Goal: Task Accomplishment & Management: Complete application form

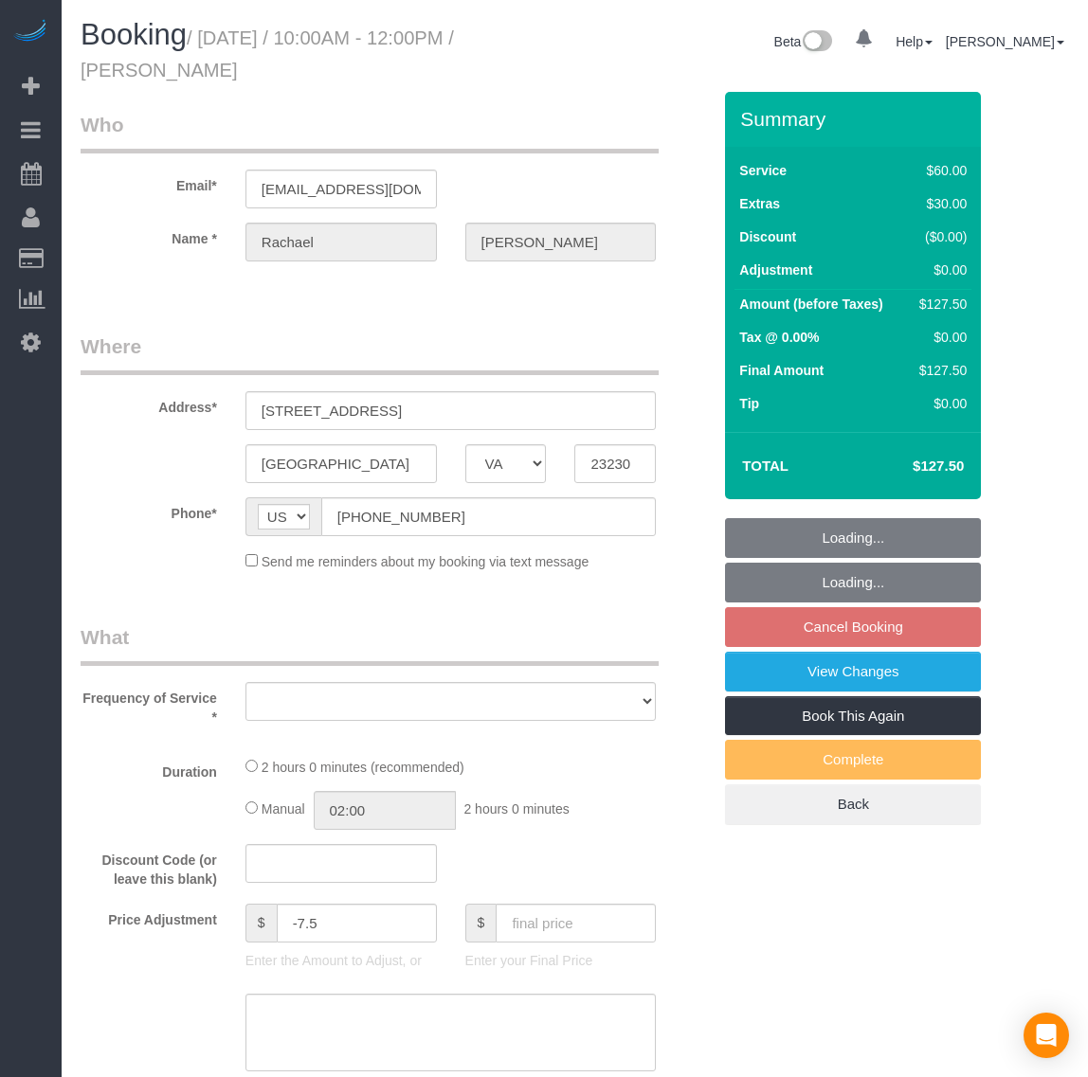
select select "VA"
select select "string:fspay-9ef262c4-5da1-49d5-b115-585609a35a88"
select select "1"
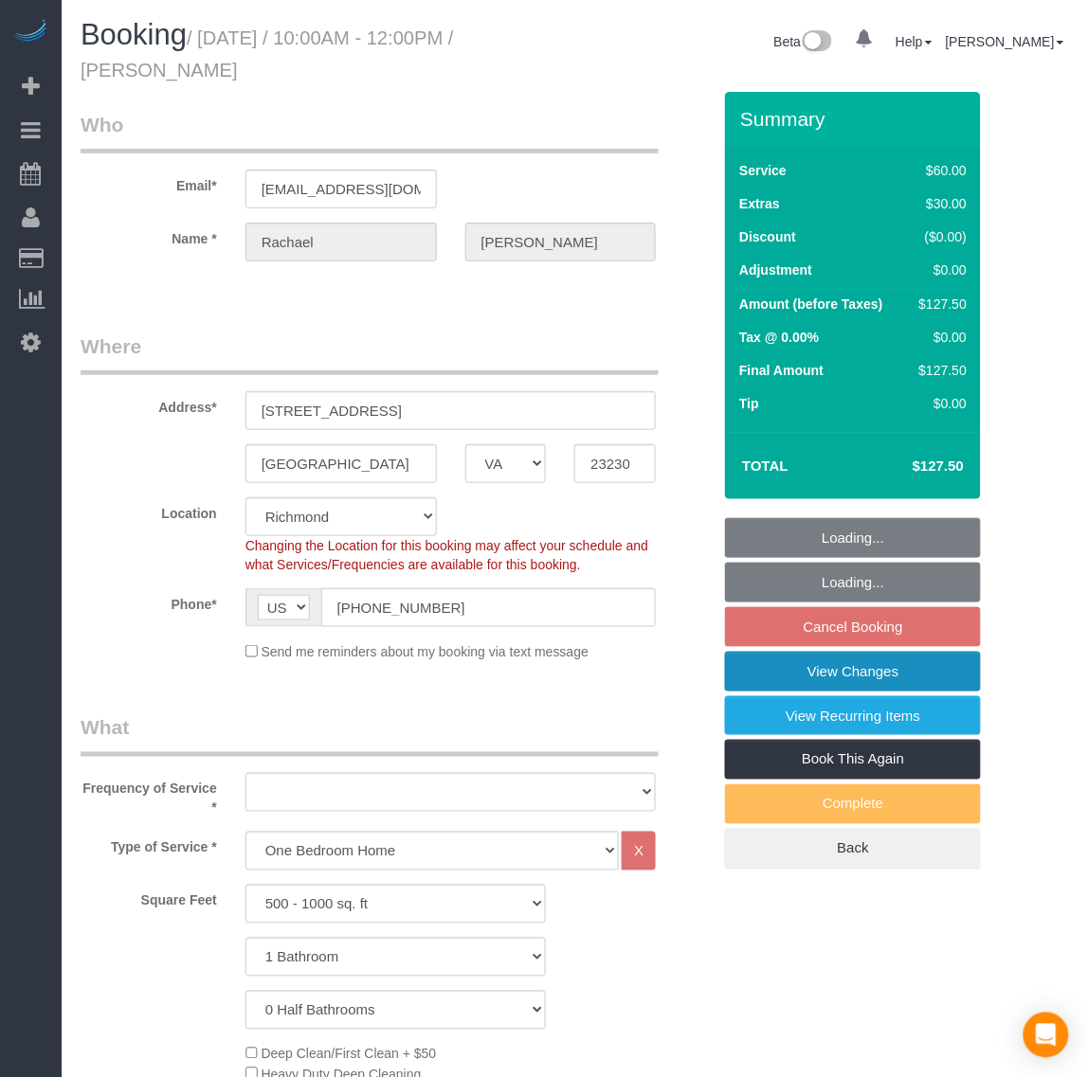
select select "object:3675"
select select "number:1"
select select "number:27"
select select "number:35"
select select "number:17"
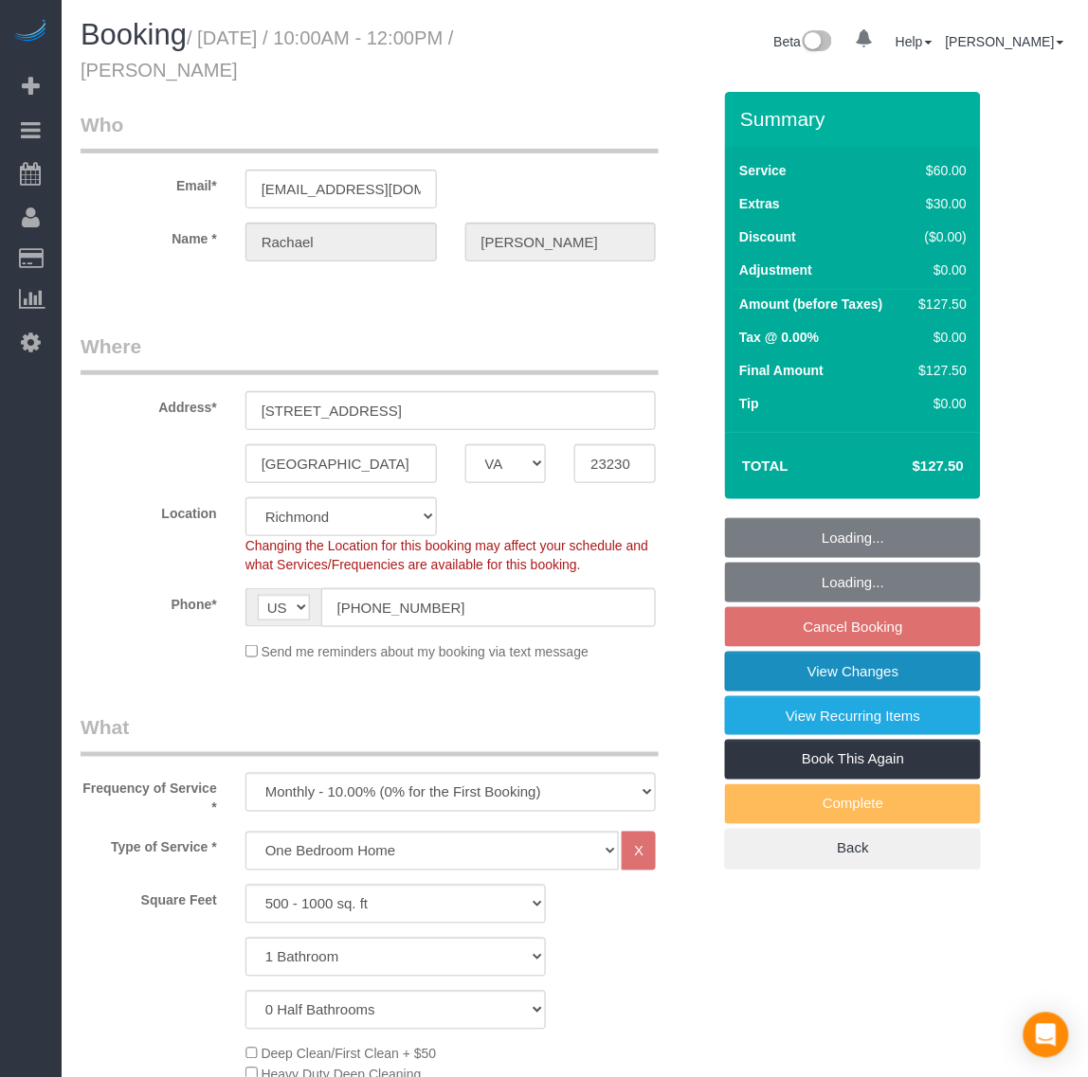
select select "spot16"
select select "object:3721"
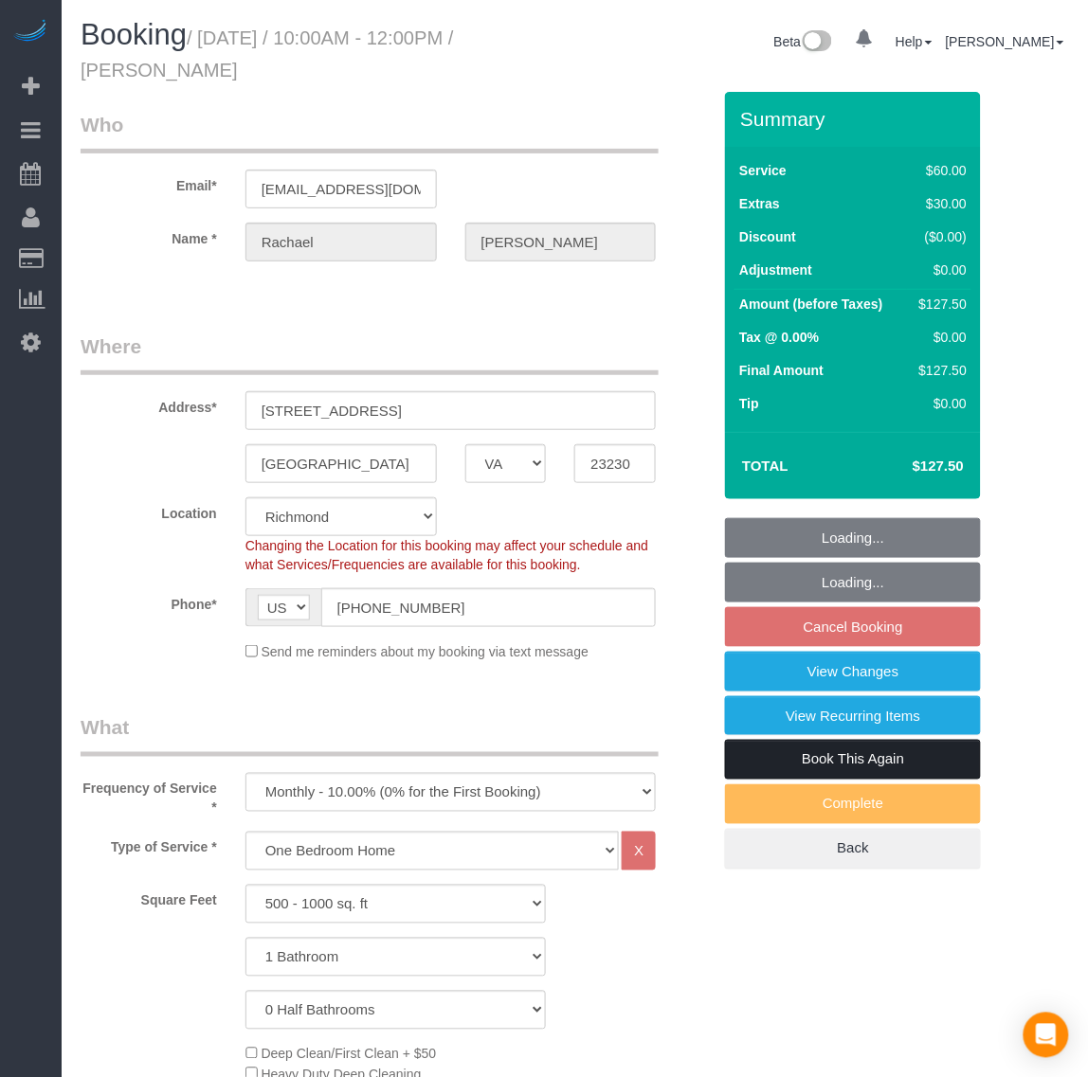
select select "1"
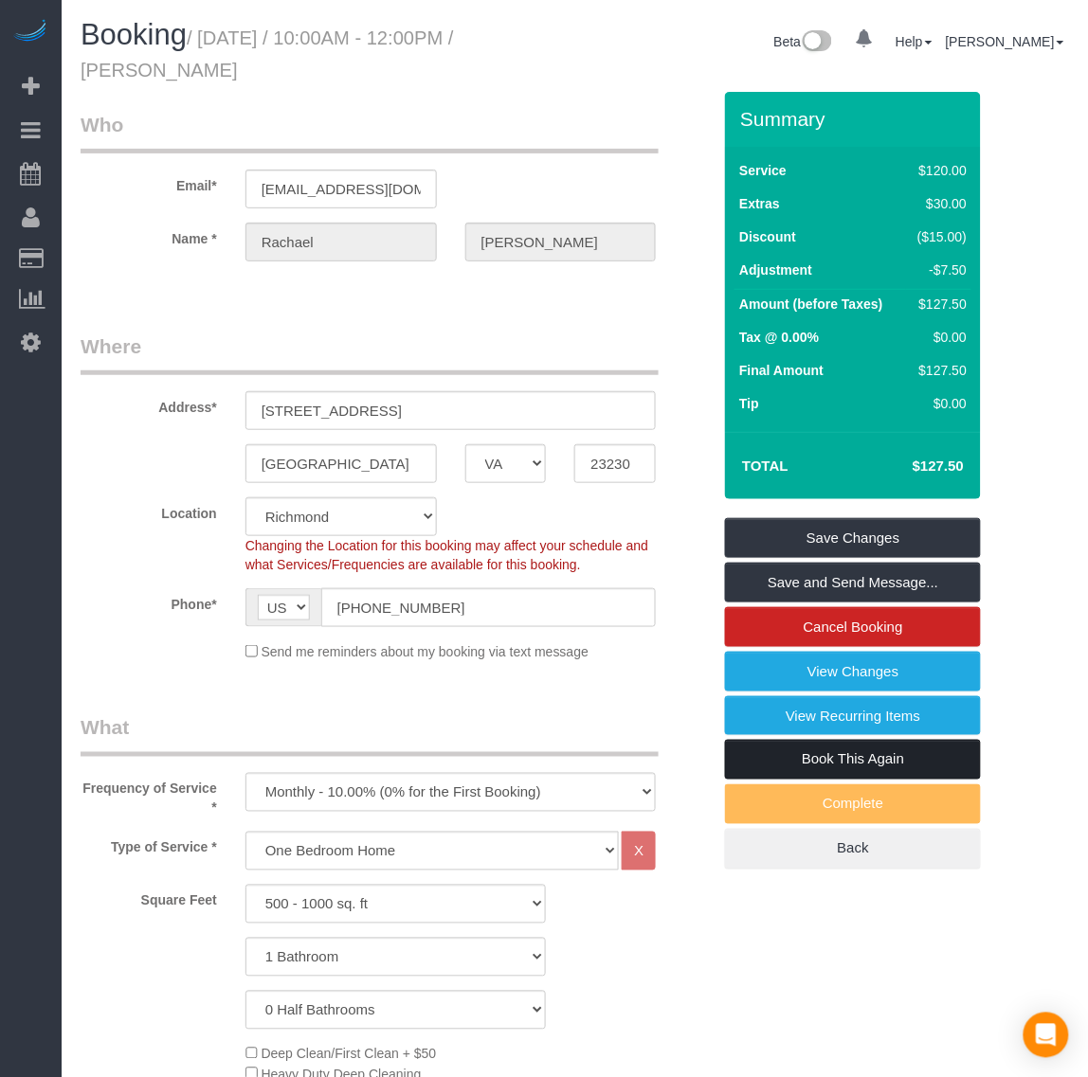
click at [846, 765] on link "Book This Again" at bounding box center [853, 760] width 256 height 40
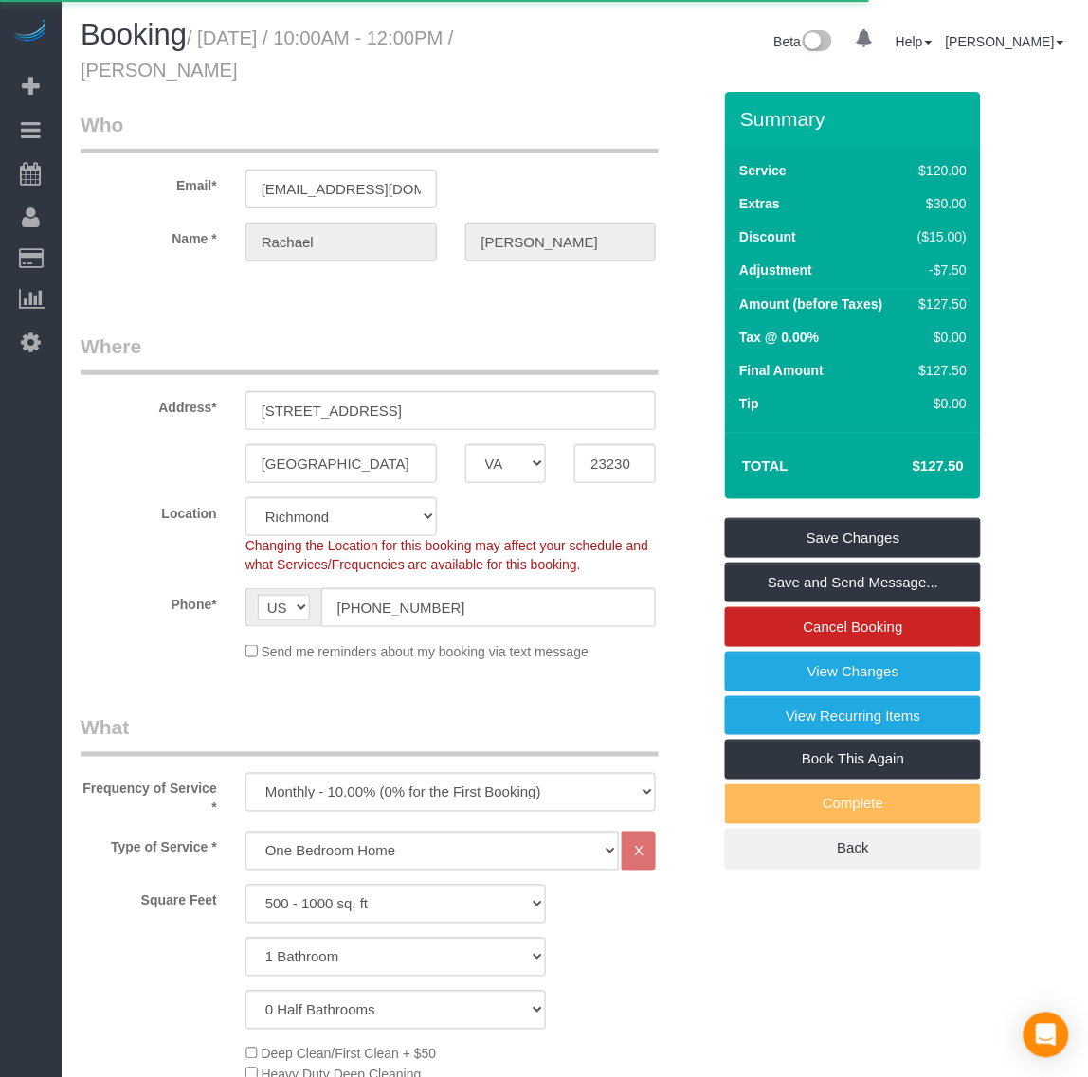
select select "VA"
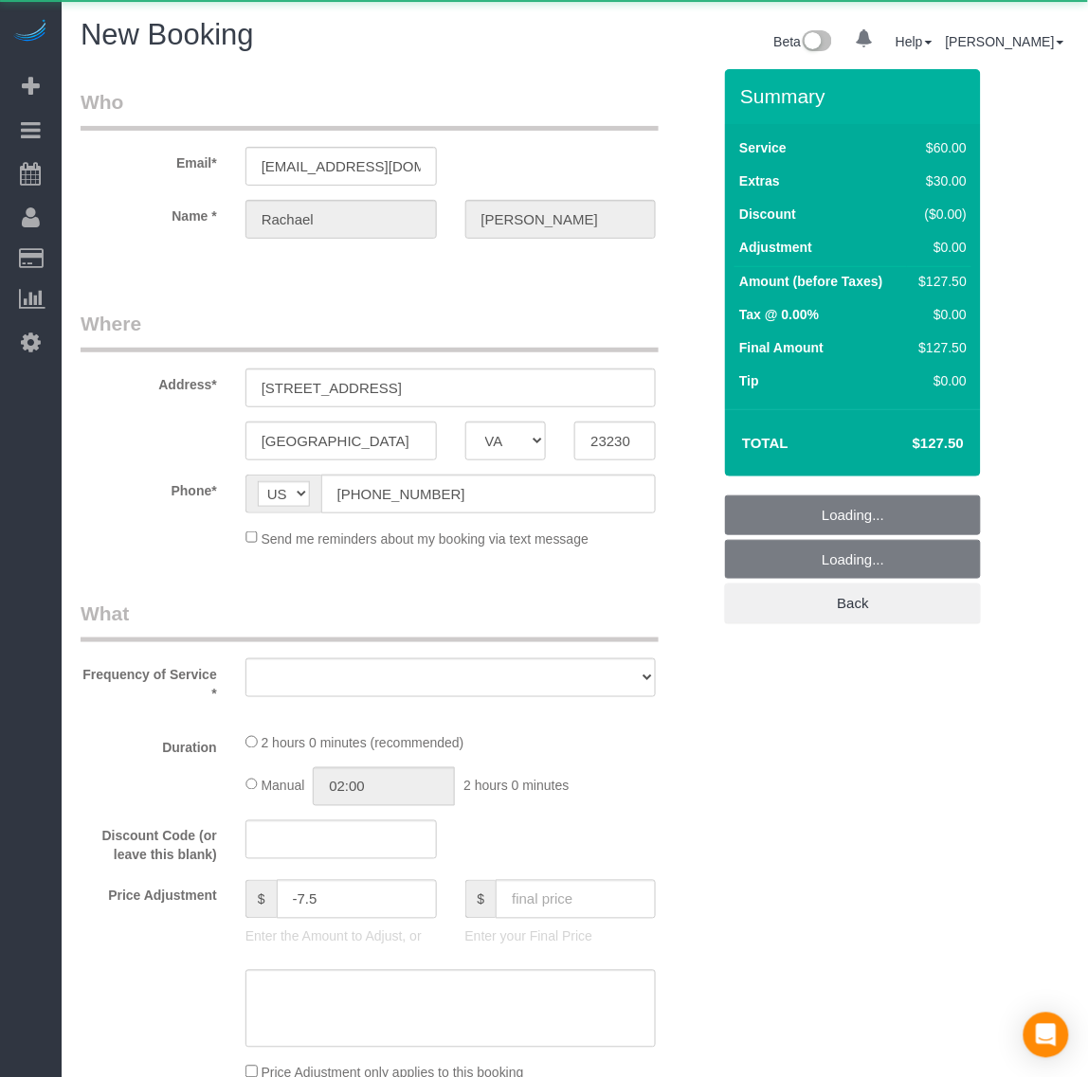
select select "number:1"
select select "number:27"
select select "number:35"
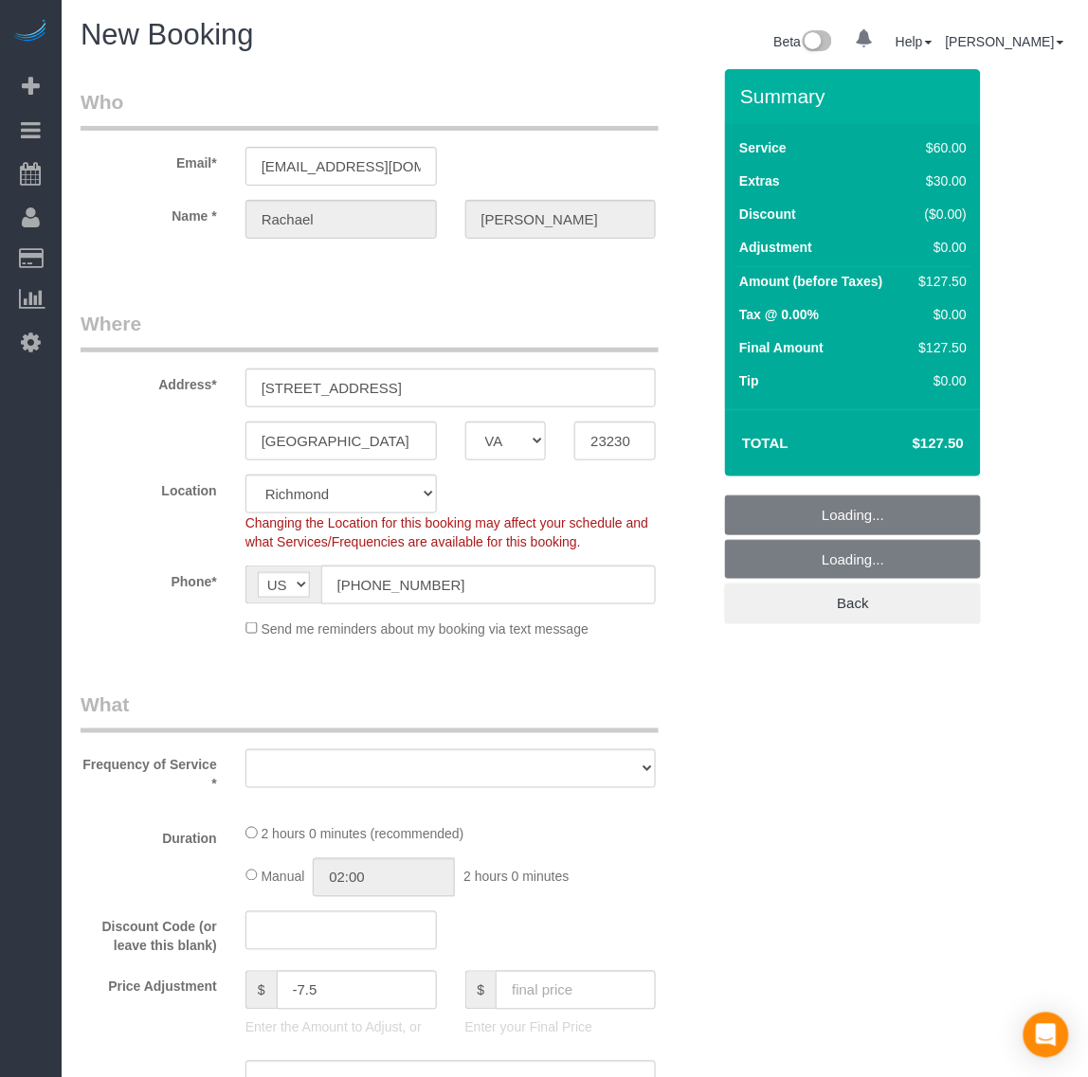
select select "object:4444"
select select "string:fspay-9ef262c4-5da1-49d5-b115-585609a35a88"
select select "1"
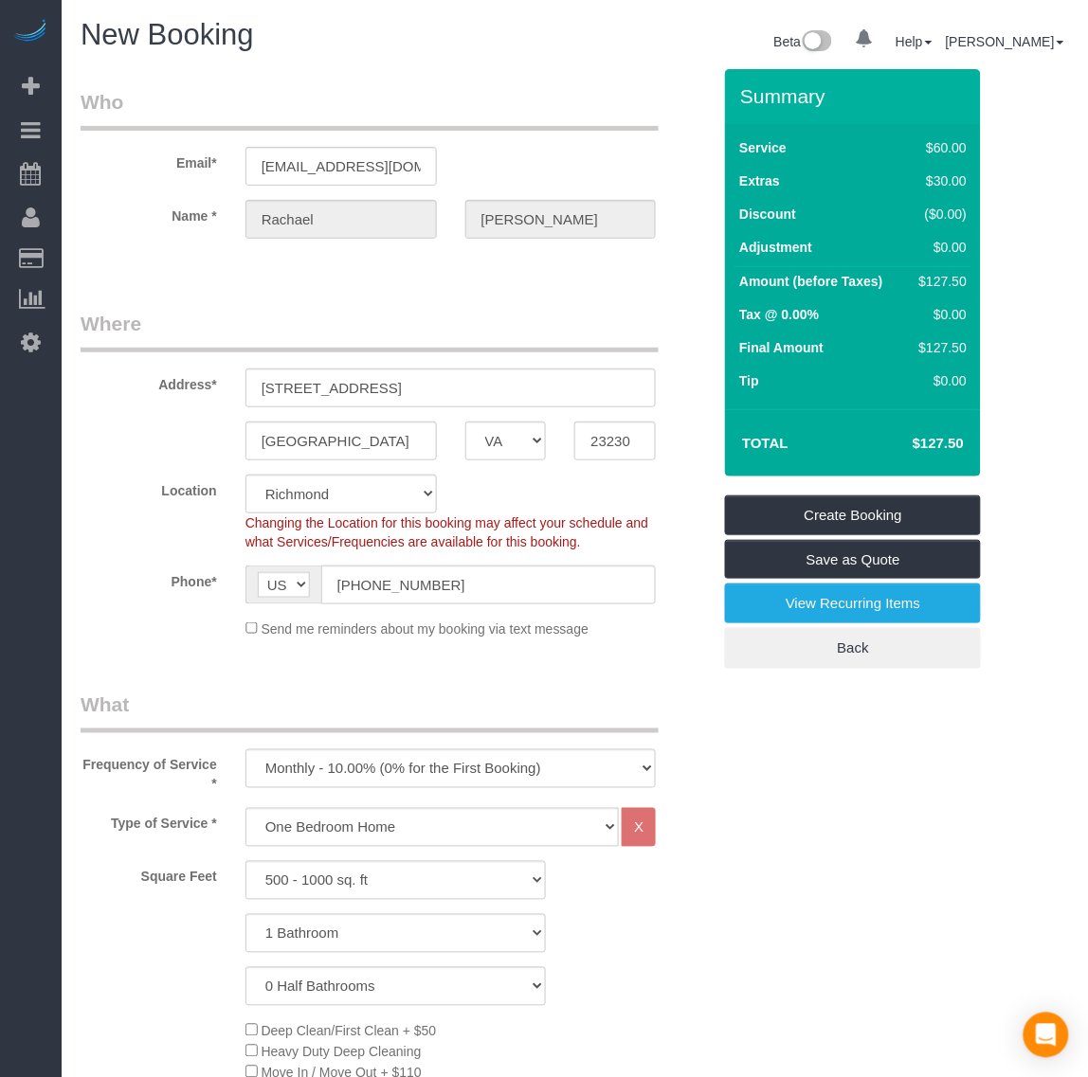
select select "object:4582"
select select "1"
click at [398, 772] on select "One Time Weekly - 20.00% (0% for the First Booking) Biweekly - 15.00% (0% for t…" at bounding box center [450, 769] width 411 height 39
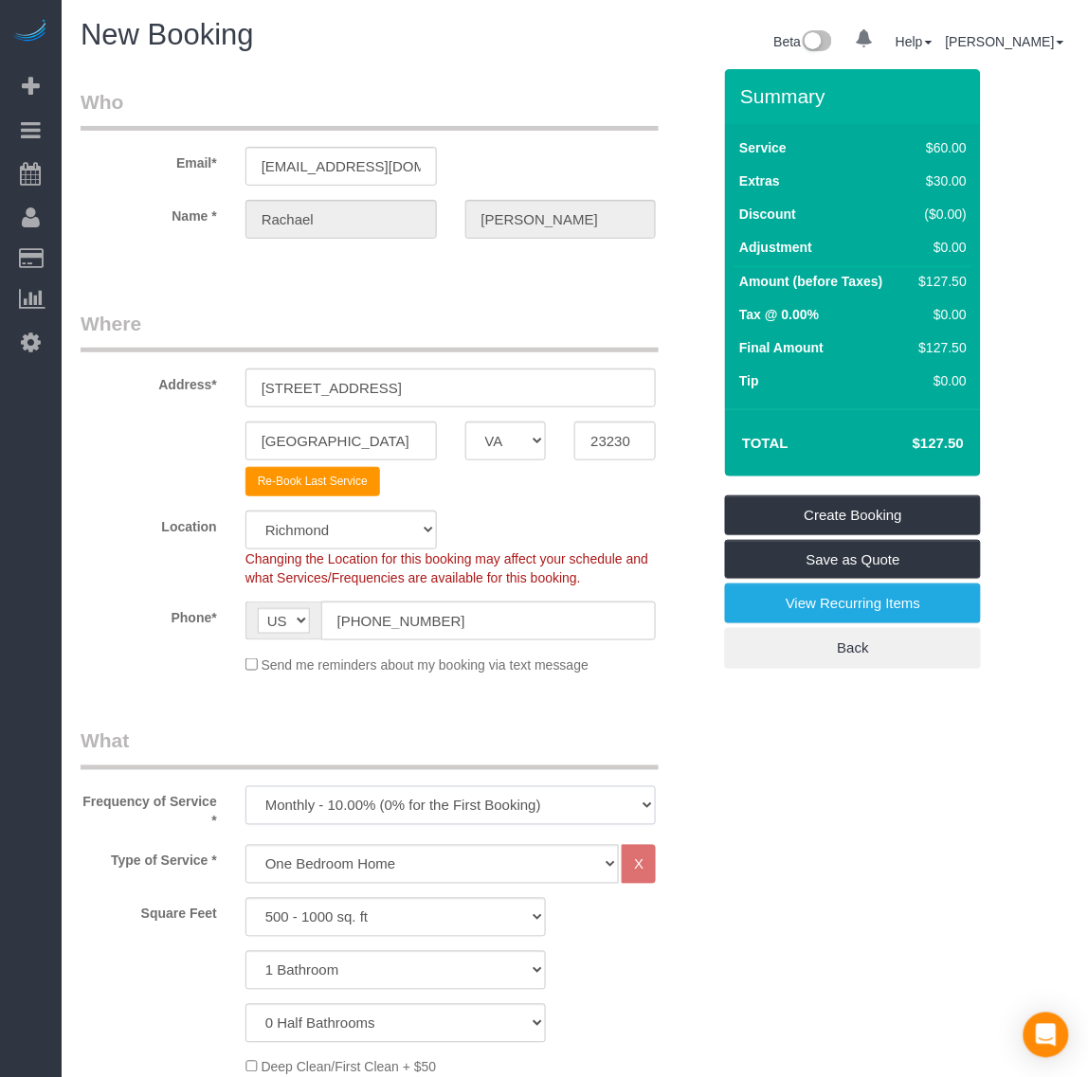
select select "object:4583"
click at [245, 786] on select "One Time Weekly - 20.00% (0% for the First Booking) Biweekly - 15.00% (0% for t…" at bounding box center [450, 805] width 411 height 39
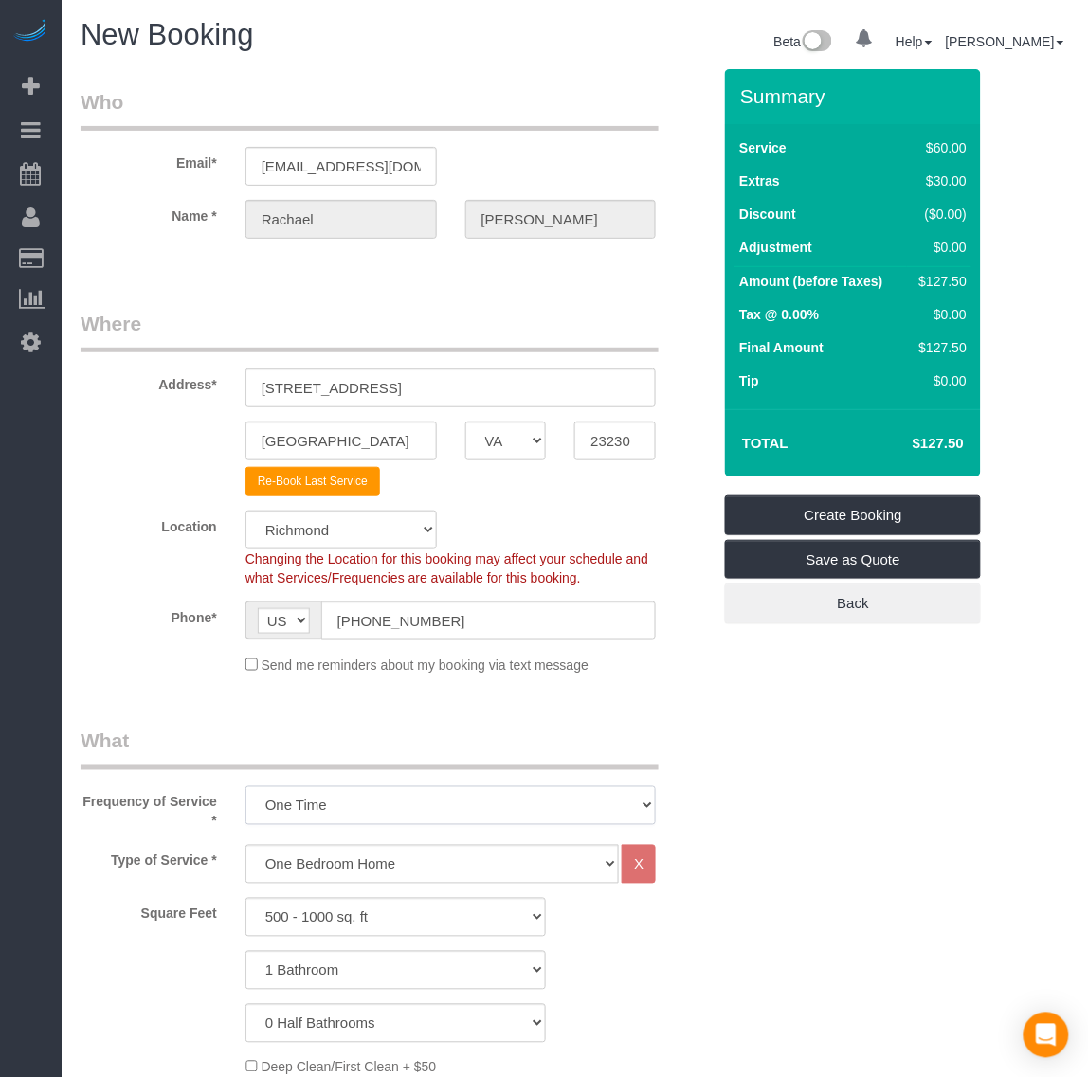
select select "1"
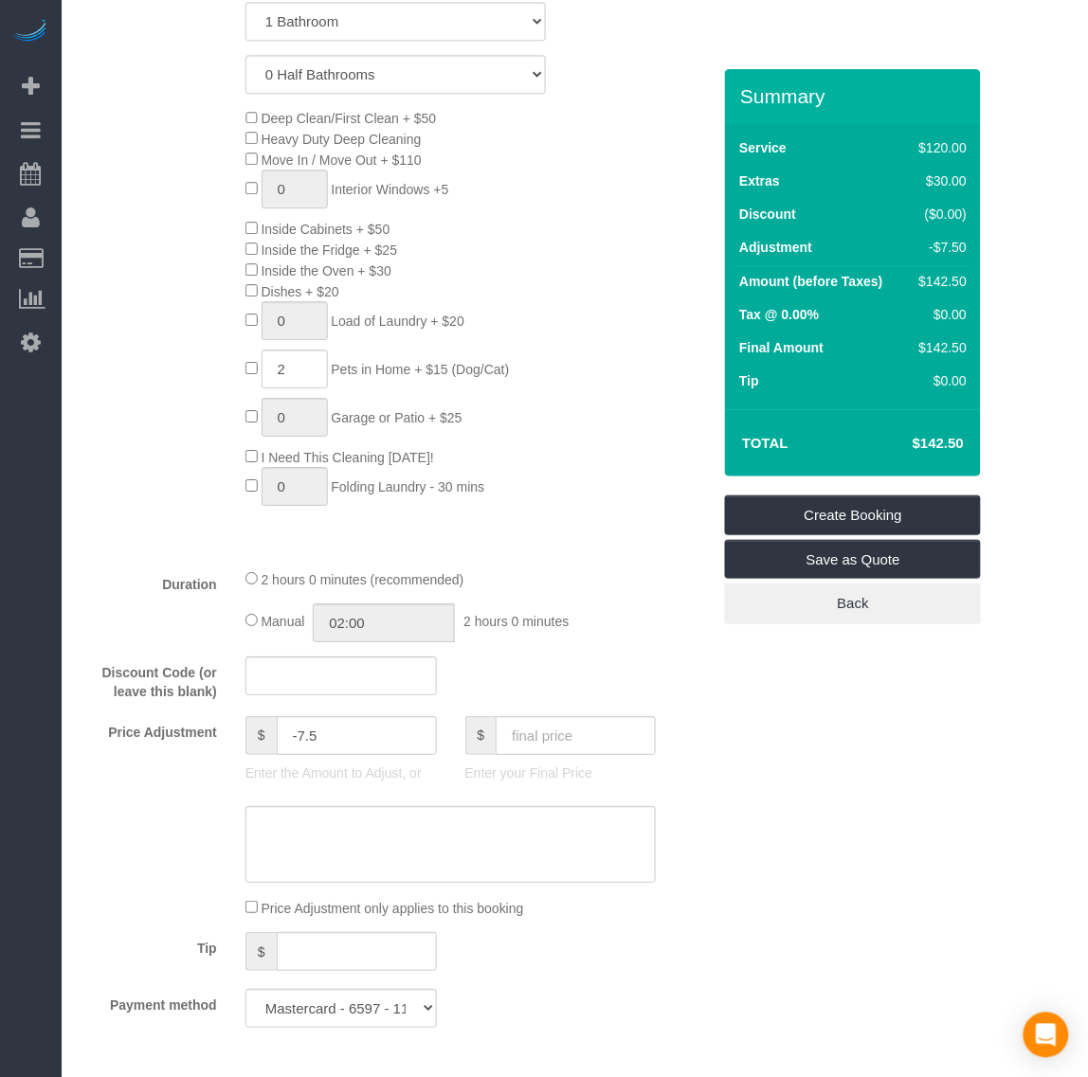
scroll to position [1066, 0]
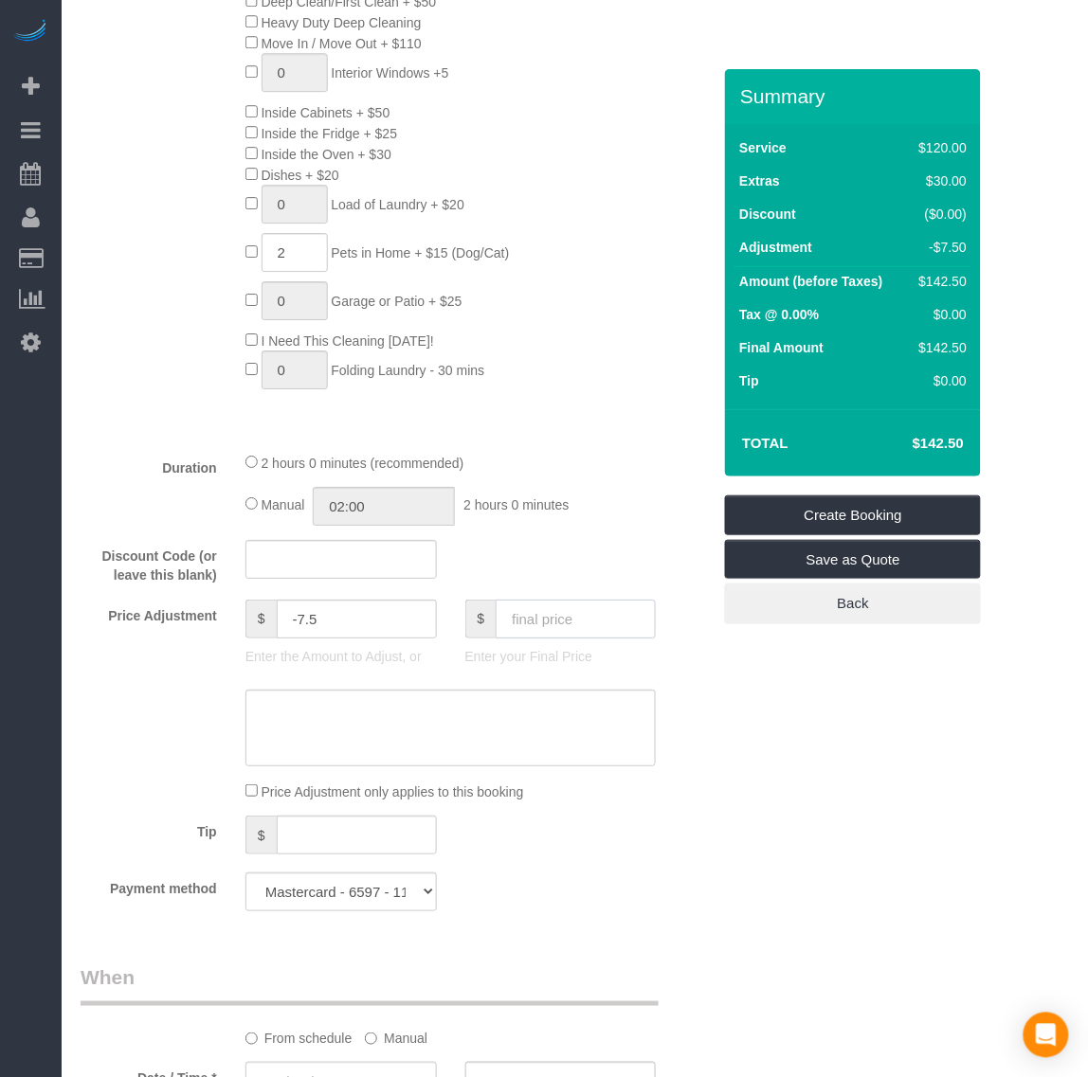
click at [521, 621] on input "text" at bounding box center [576, 619] width 160 height 39
type input "127.50"
click at [845, 792] on div "Who Email* [EMAIL_ADDRESS][DOMAIN_NAME] Name * [GEOGRAPHIC_DATA][PERSON_NAME] W…" at bounding box center [575, 707] width 988 height 3408
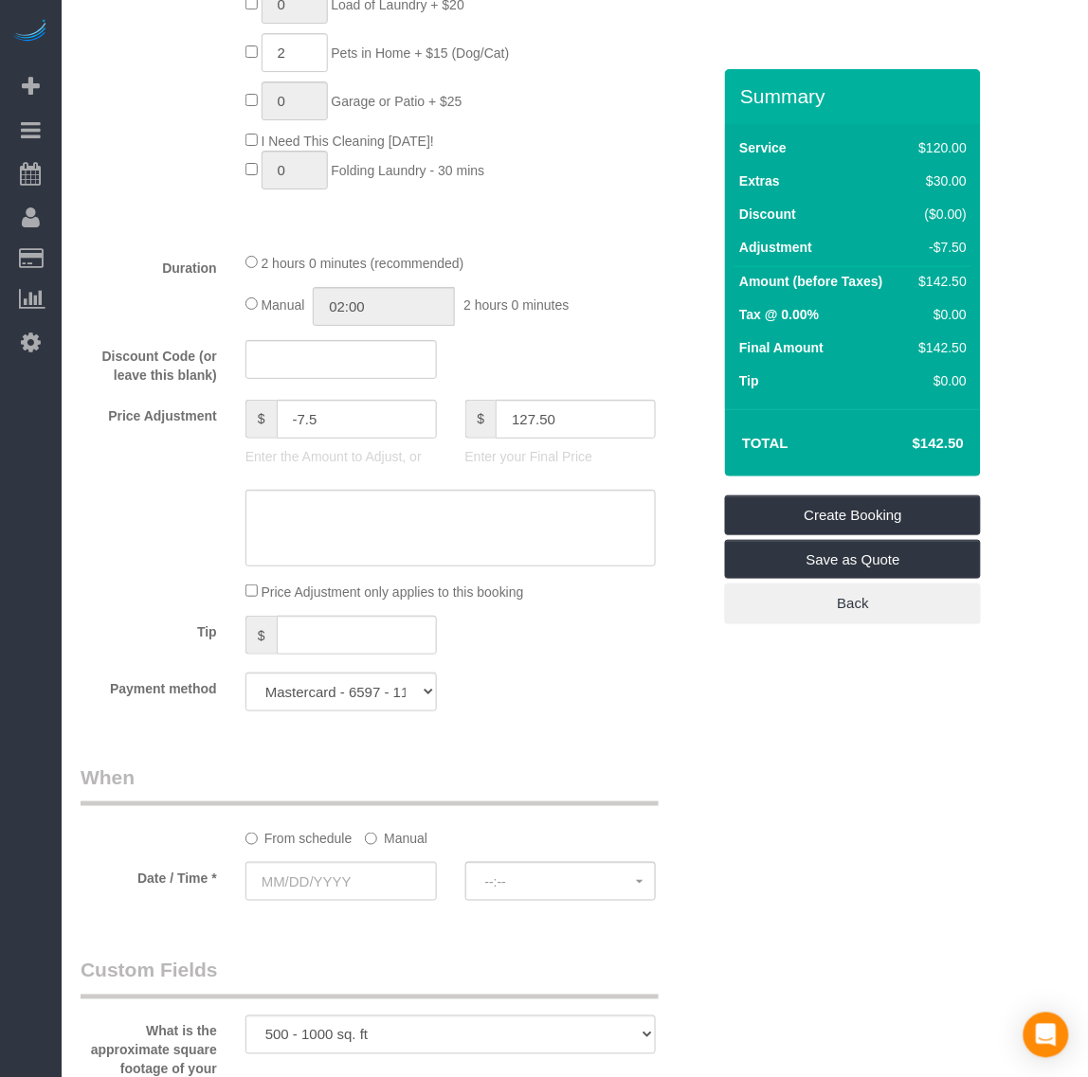
type input "-22.5"
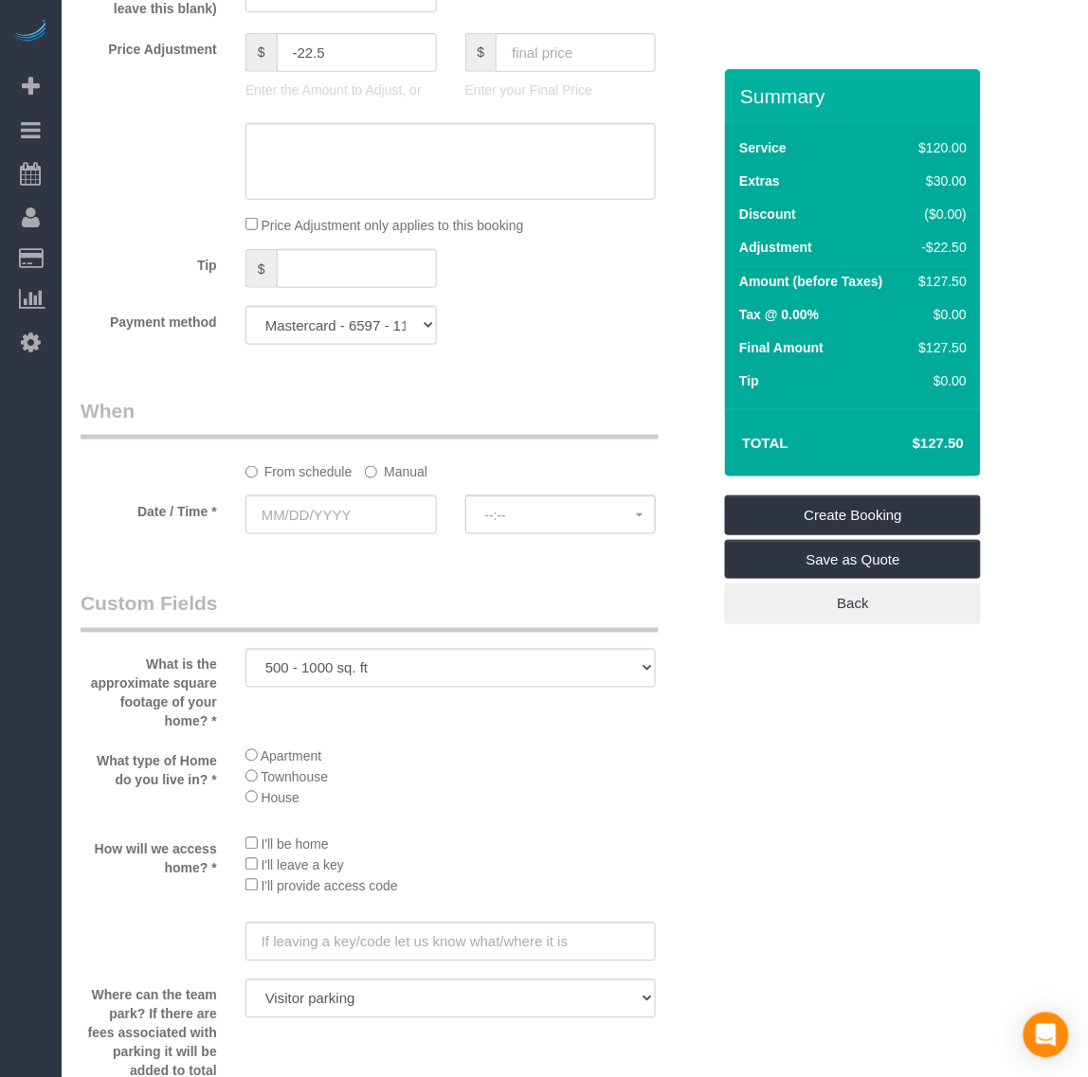
scroll to position [1658, 0]
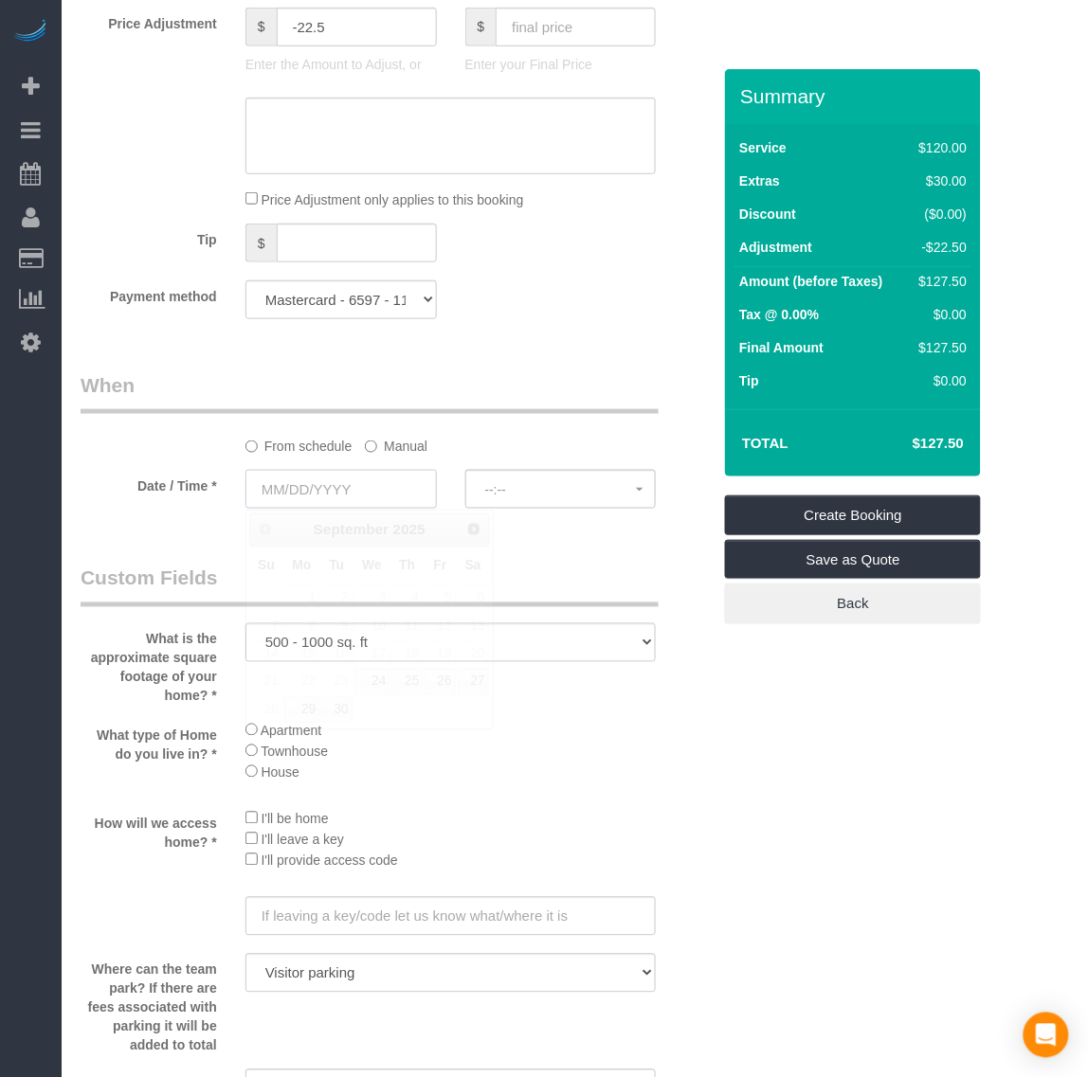
click at [292, 480] on input "text" at bounding box center [340, 489] width 191 height 39
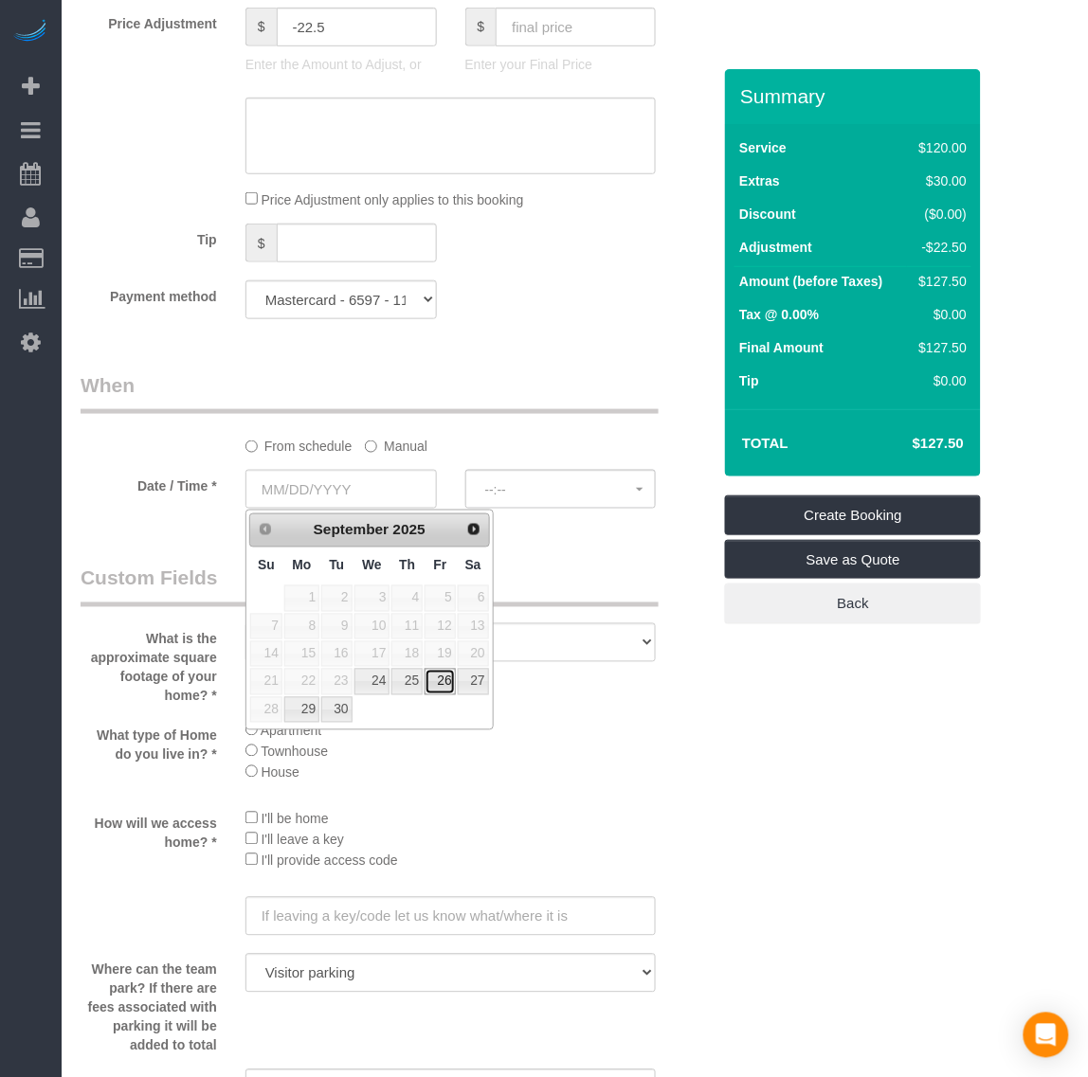
click at [442, 693] on link "26" at bounding box center [440, 682] width 30 height 26
type input "[DATE]"
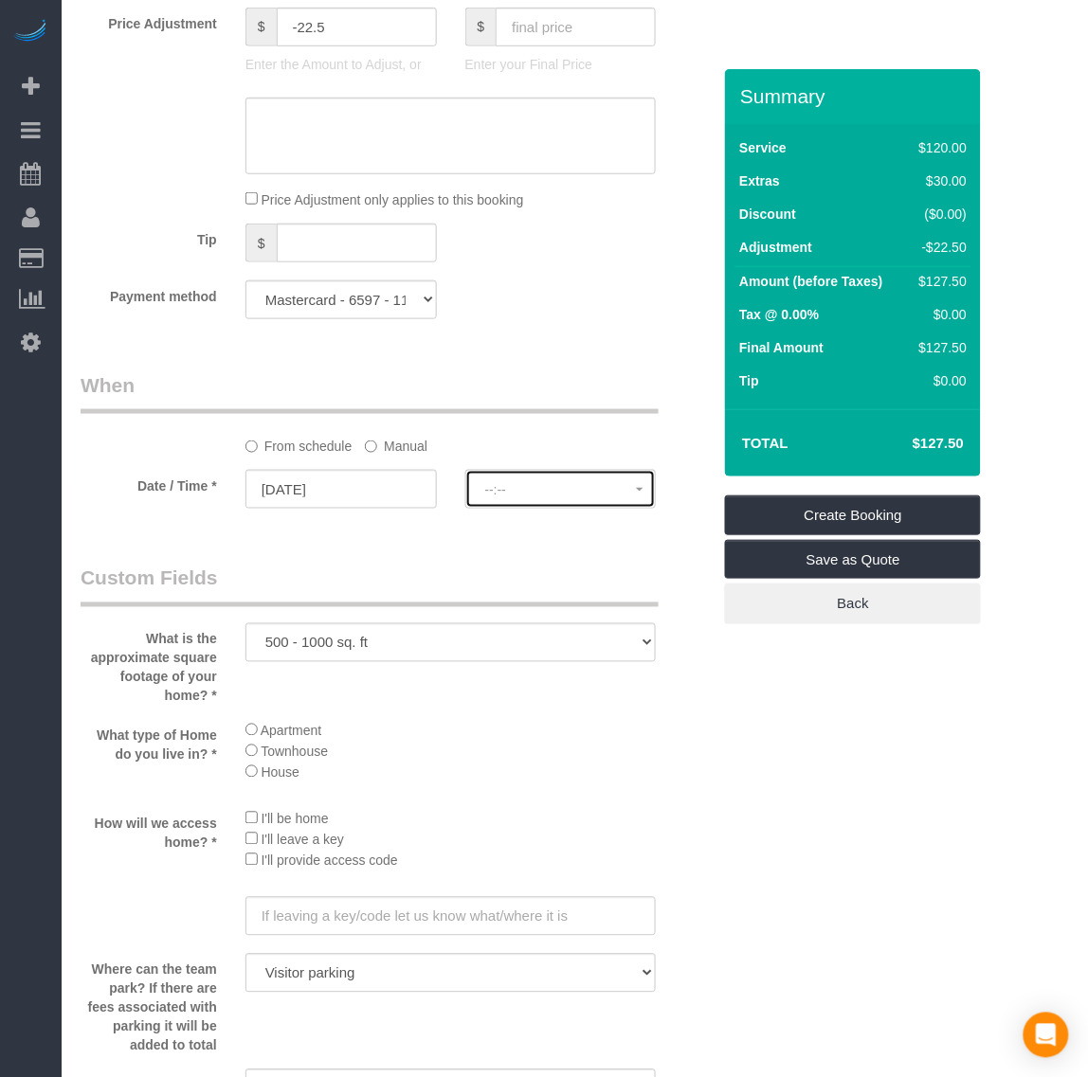
click at [561, 490] on span "--:--" at bounding box center [561, 489] width 152 height 15
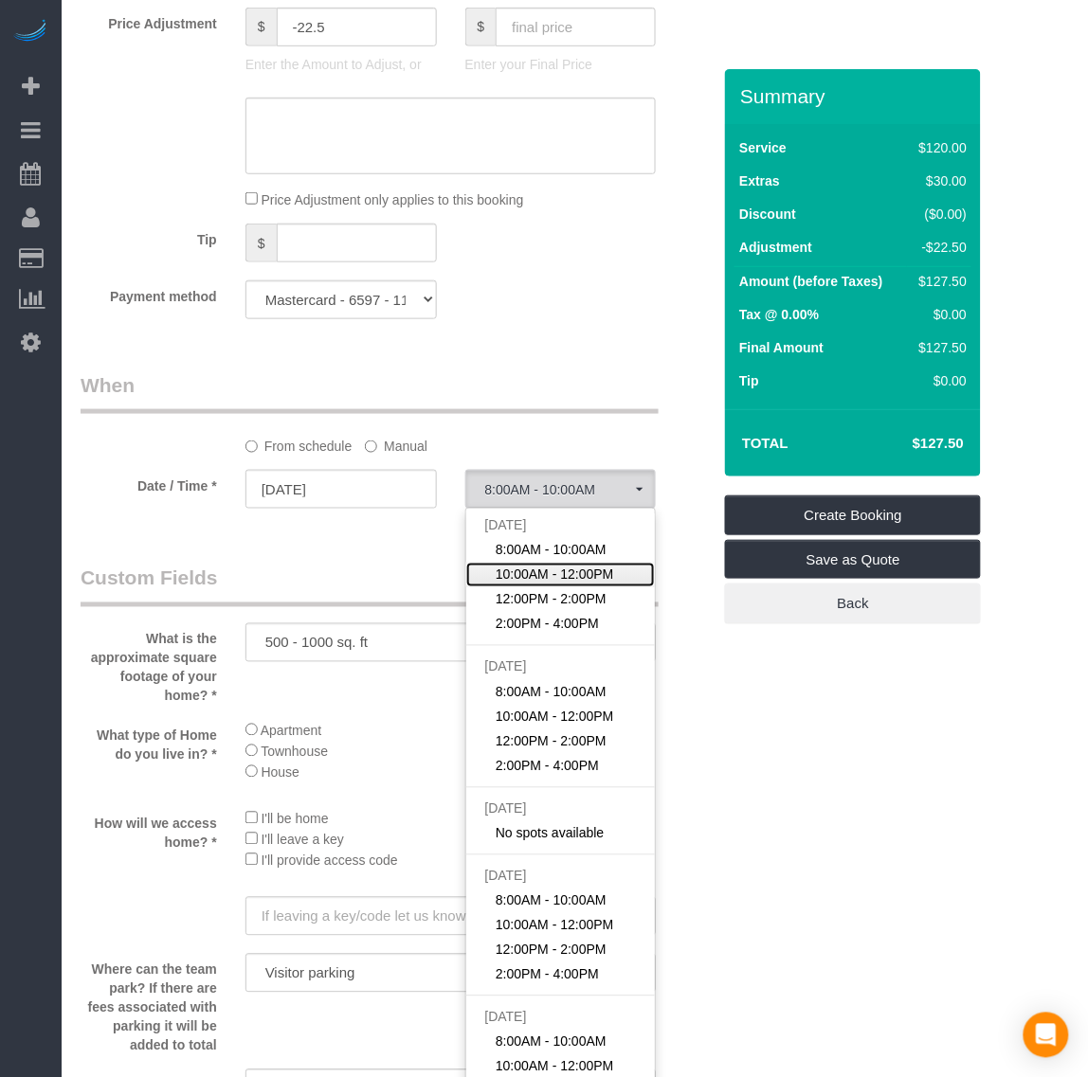
click at [594, 586] on link "10:00AM - 12:00PM" at bounding box center [561, 575] width 190 height 25
select select "spot50"
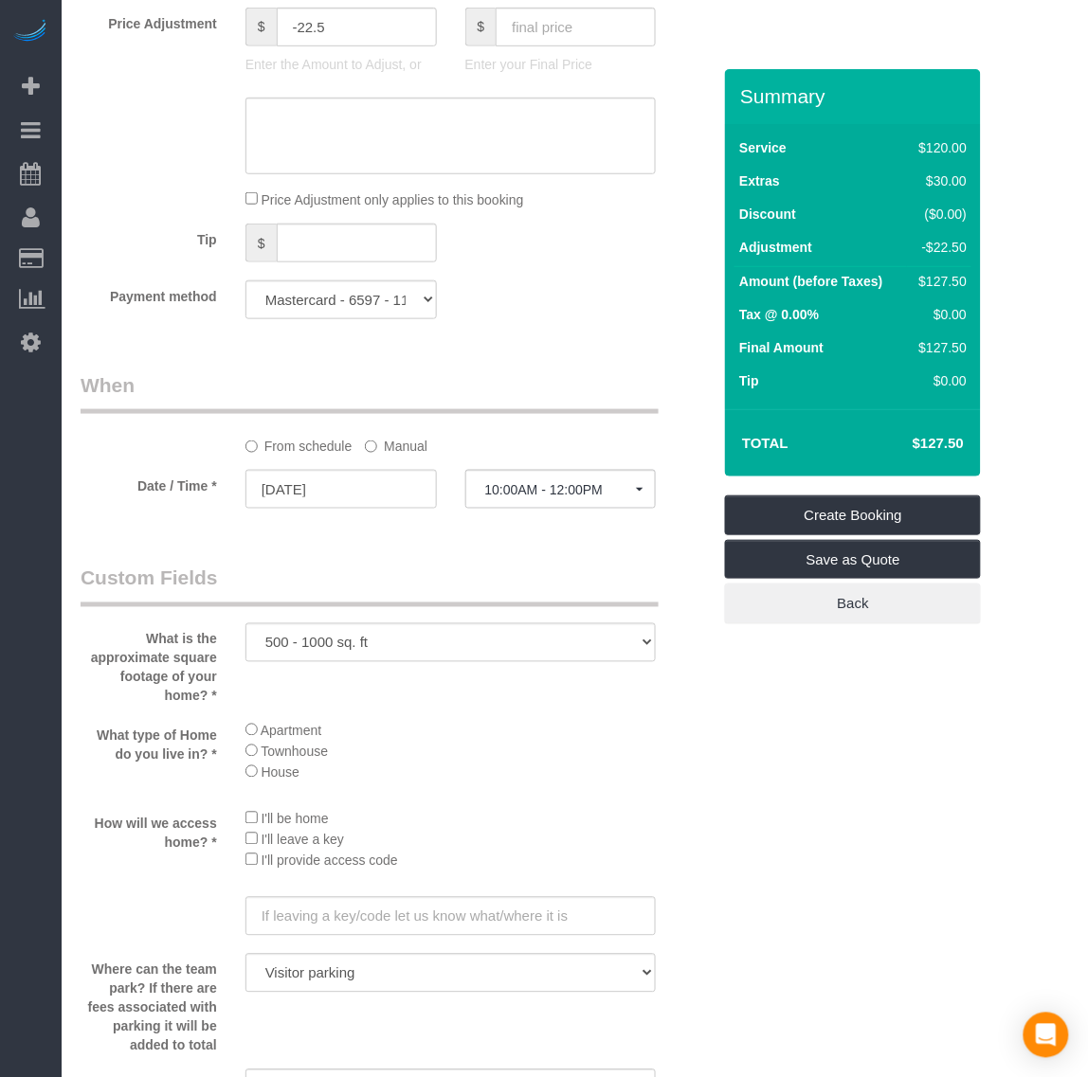
click at [769, 754] on div "Who Email* [EMAIL_ADDRESS][DOMAIN_NAME] Name * [GEOGRAPHIC_DATA][PERSON_NAME] W…" at bounding box center [575, 115] width 988 height 3408
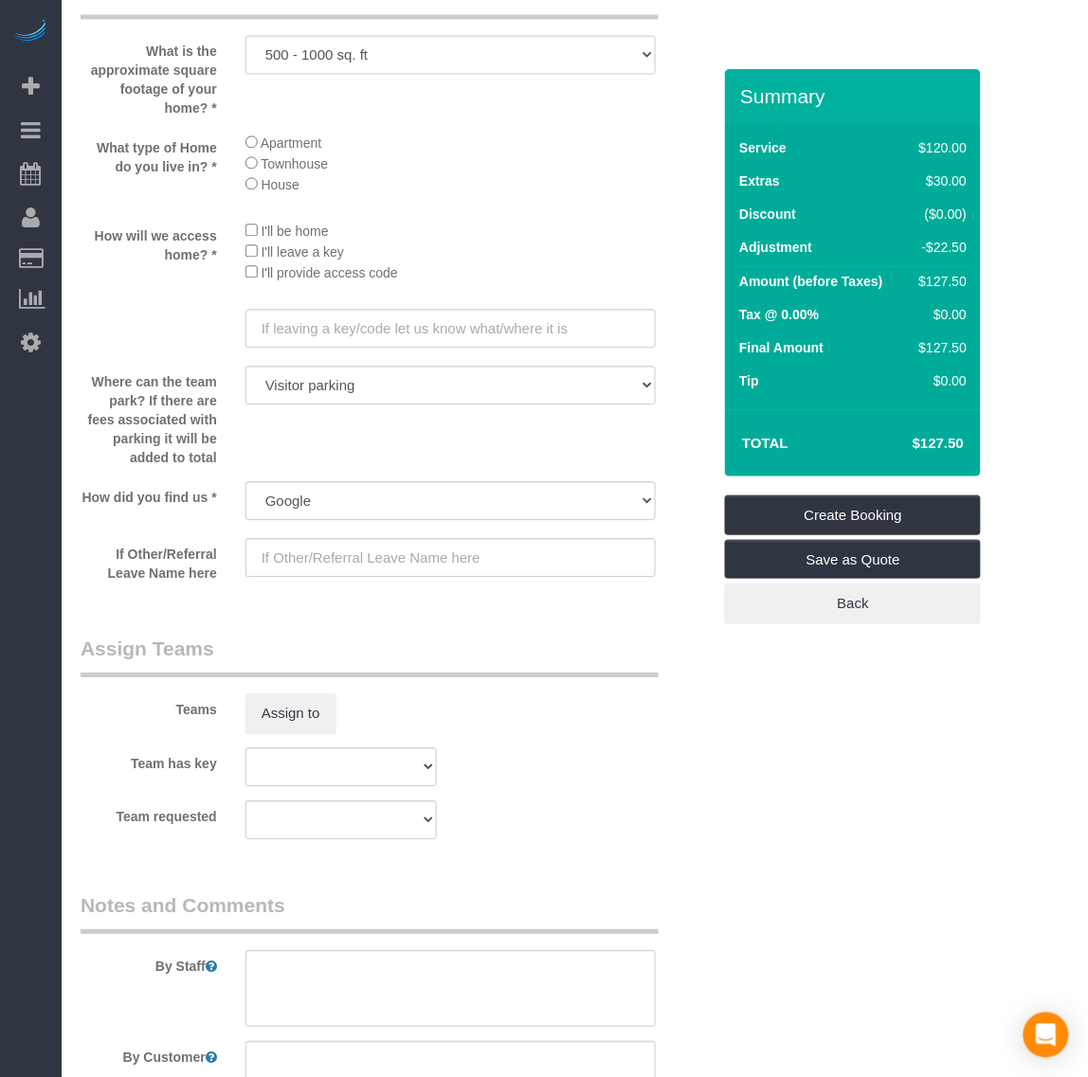
scroll to position [2250, 0]
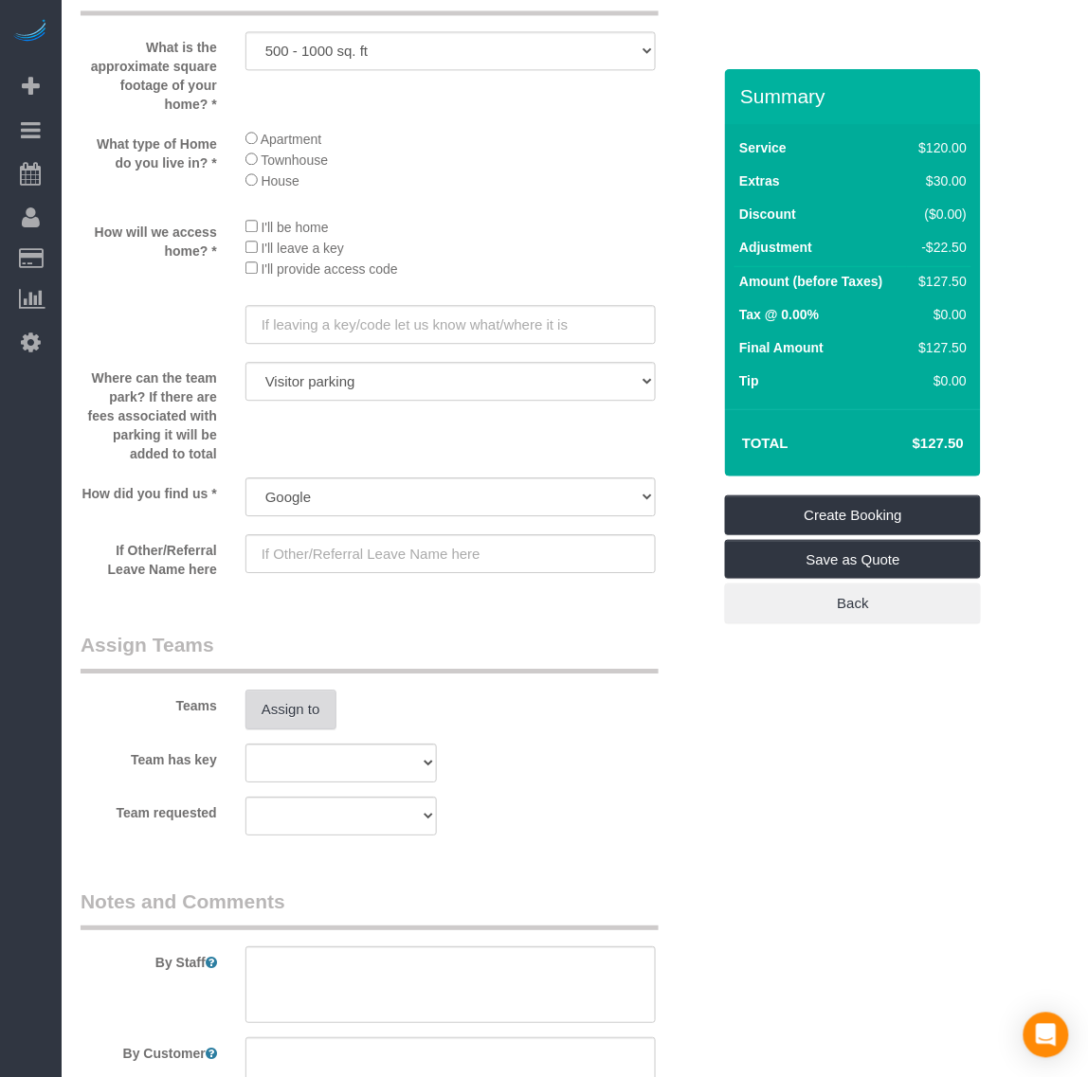
click at [296, 698] on button "Assign to" at bounding box center [290, 710] width 91 height 40
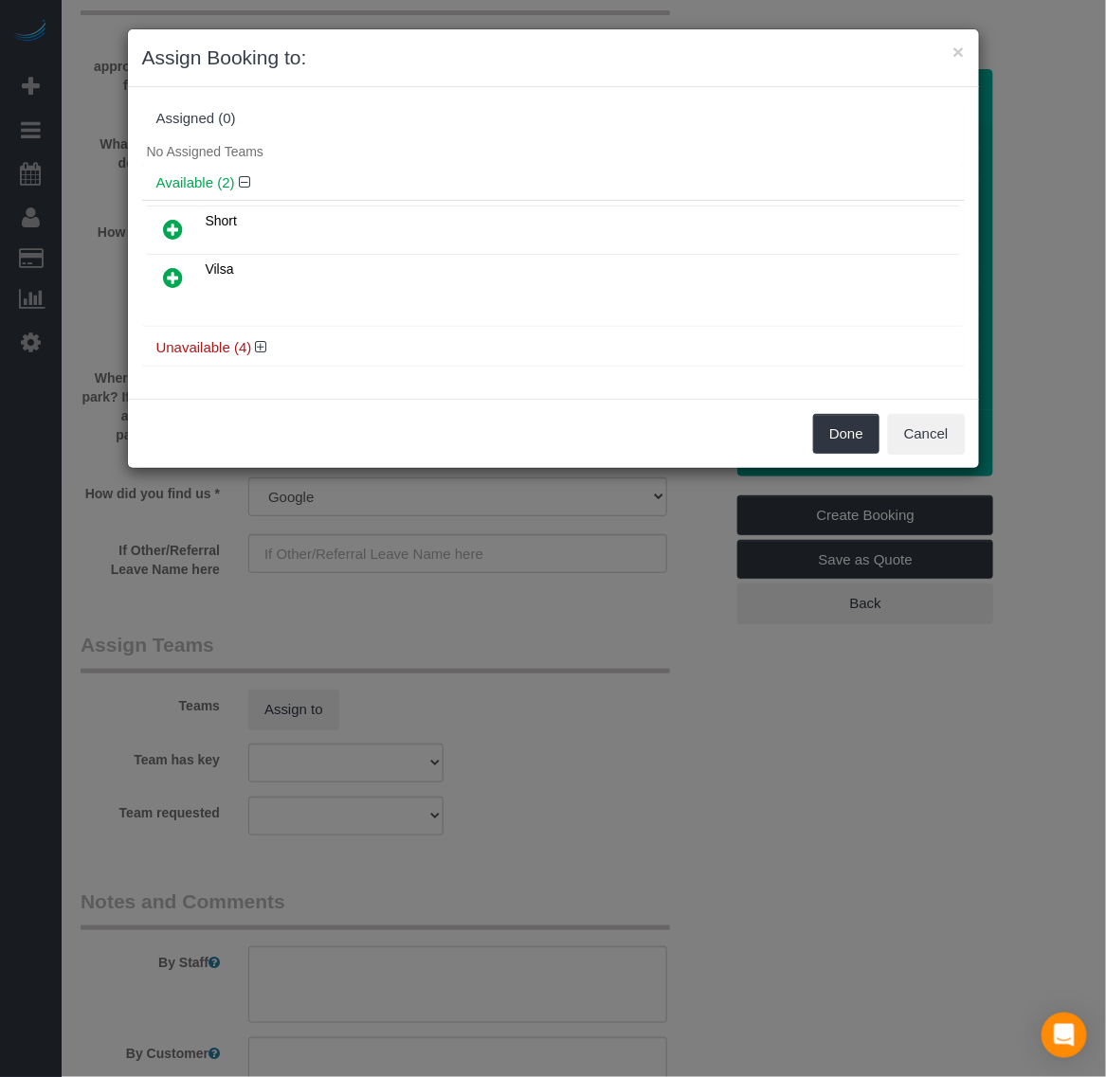
click at [172, 292] on link at bounding box center [174, 279] width 45 height 38
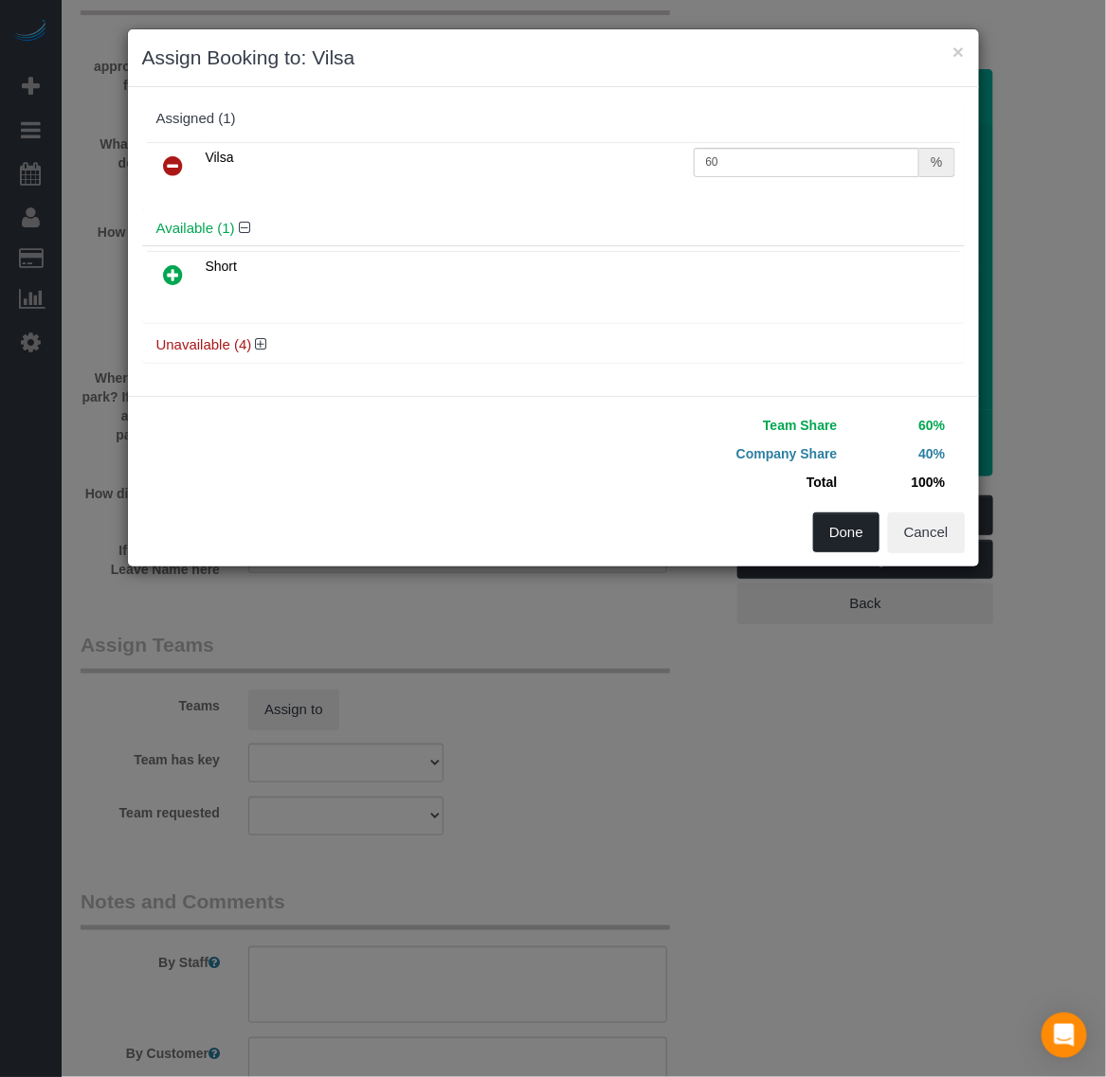
click at [846, 542] on button "Done" at bounding box center [846, 533] width 66 height 40
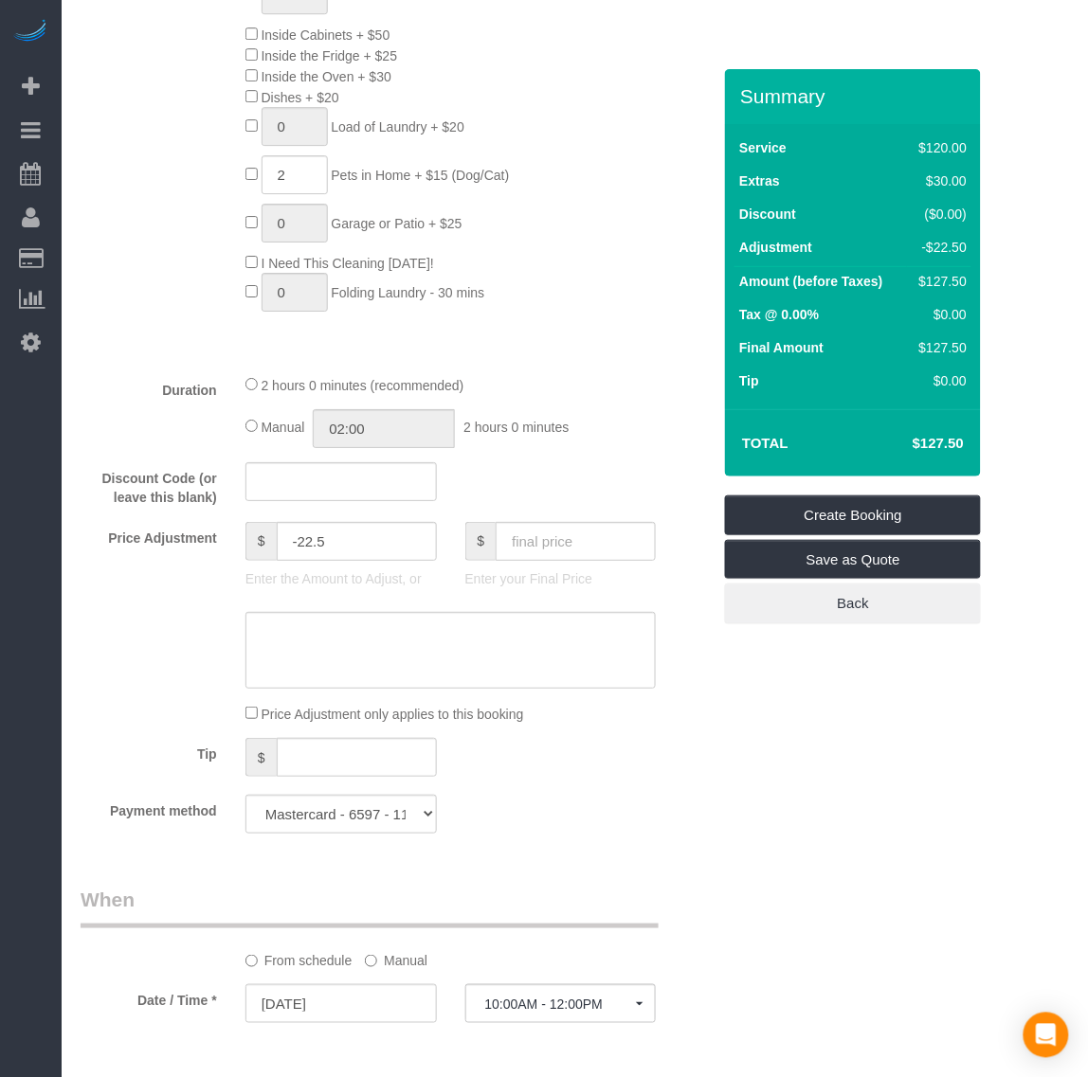
scroll to position [810, 0]
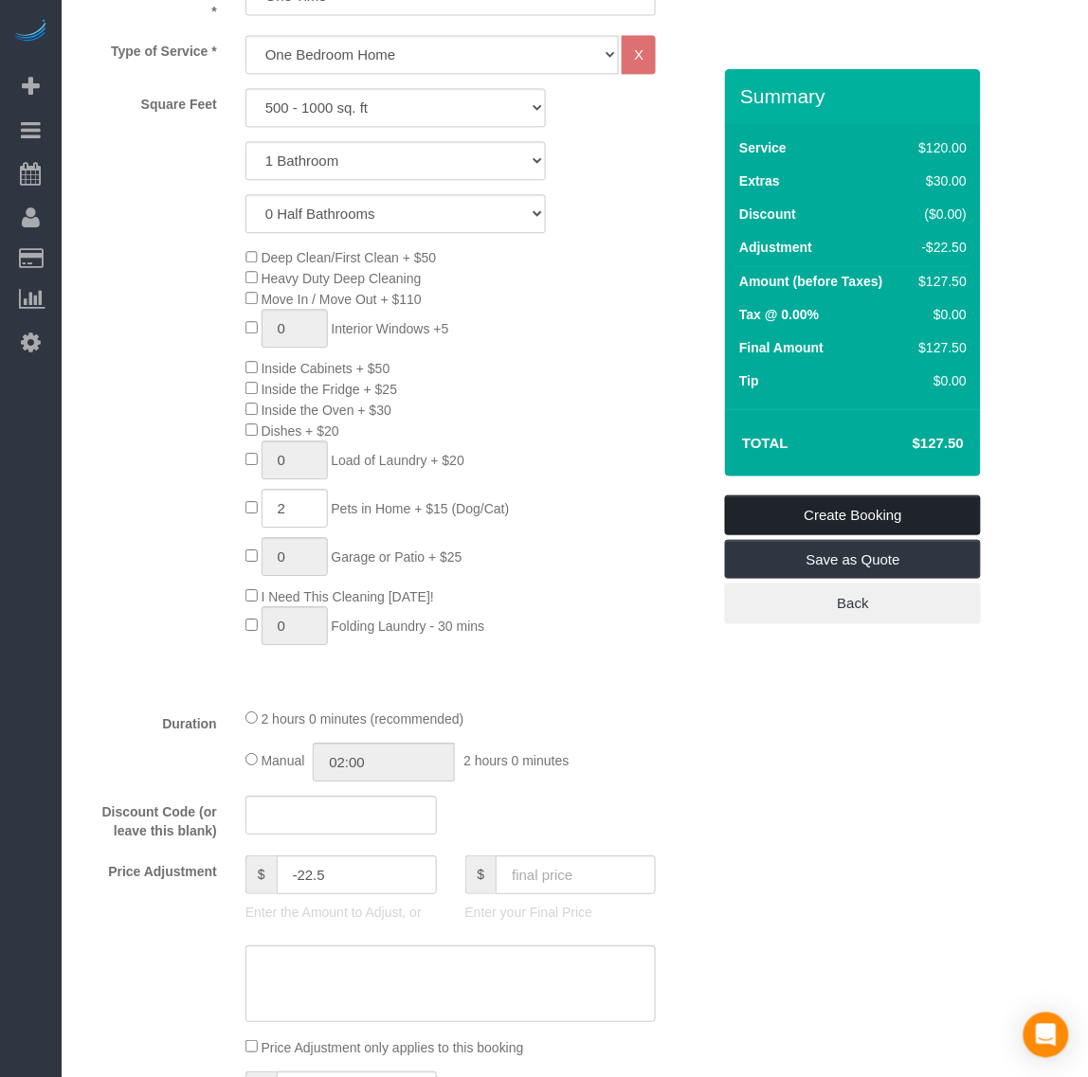
click at [889, 513] on link "Create Booking" at bounding box center [853, 516] width 256 height 40
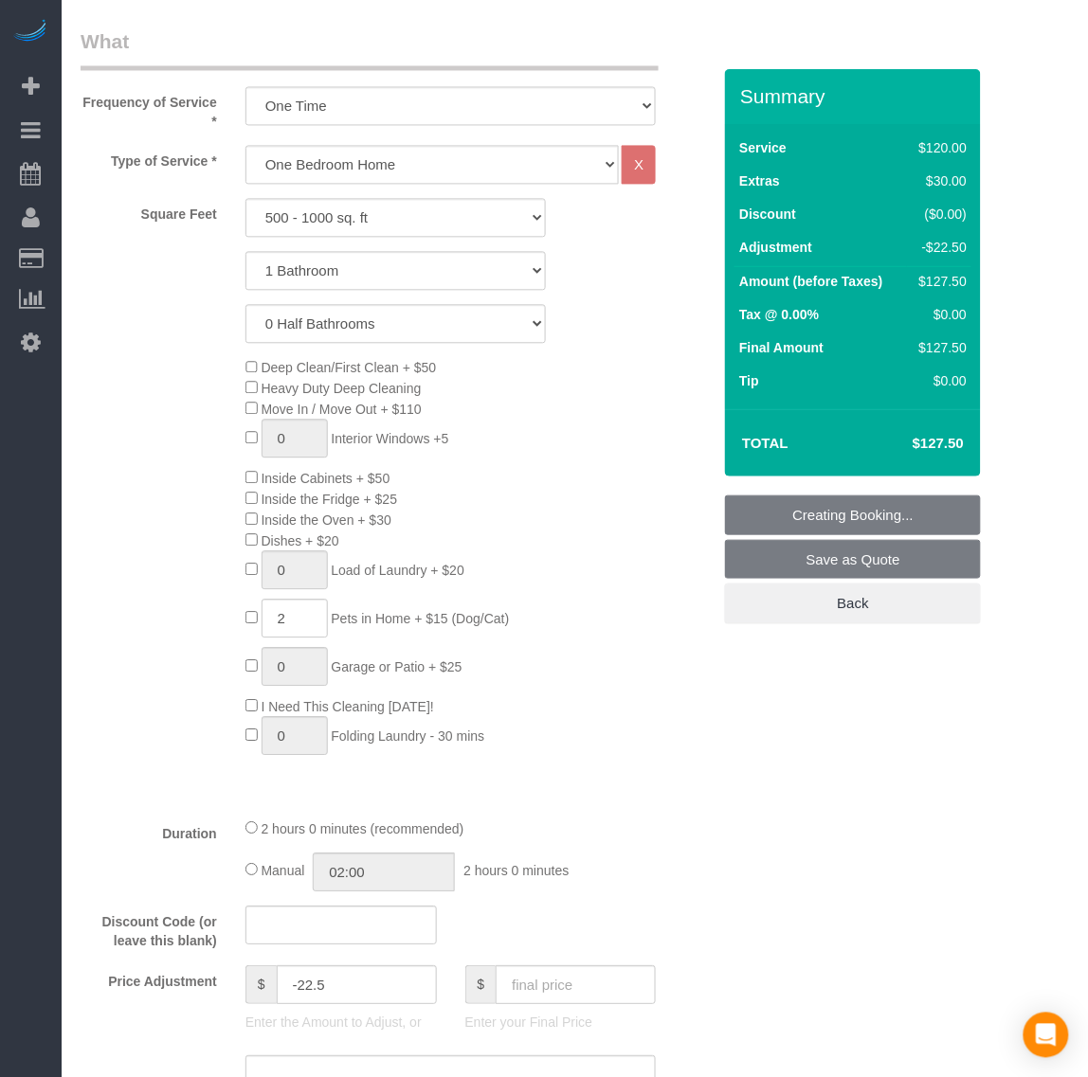
scroll to position [455, 0]
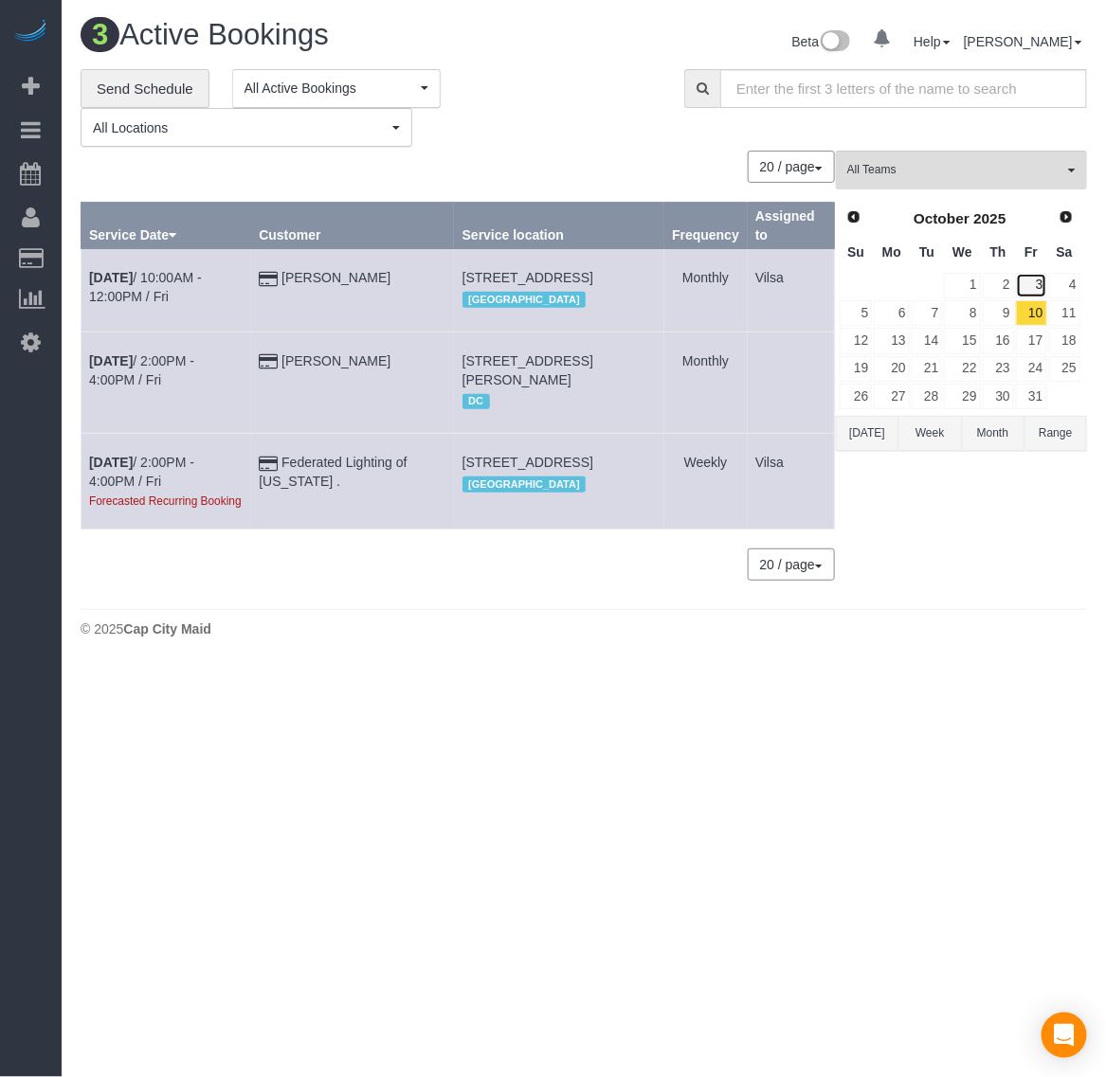
click at [1038, 281] on link "3" at bounding box center [1031, 286] width 31 height 26
click at [856, 209] on span "Prev" at bounding box center [852, 215] width 15 height 15
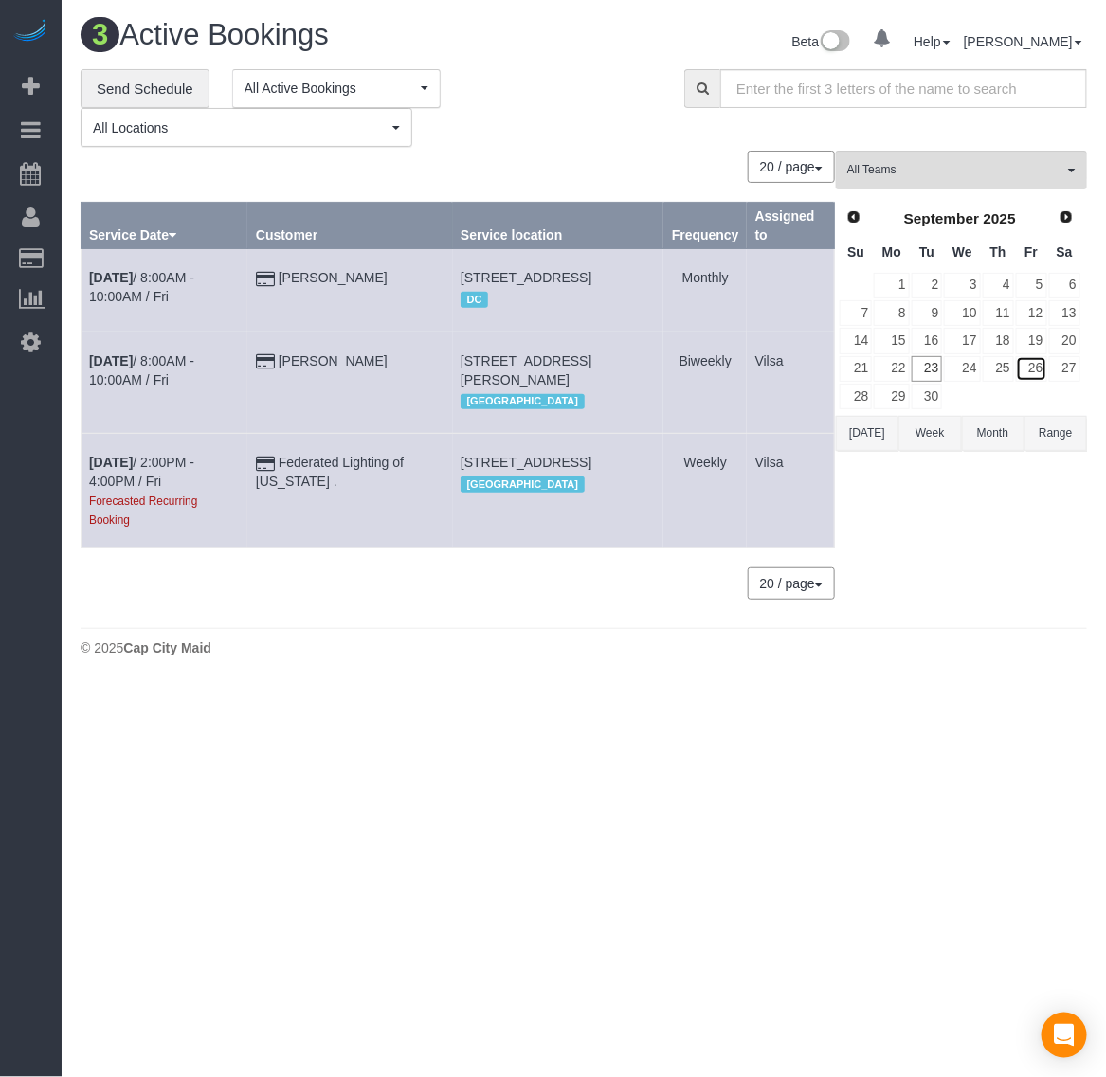
click at [1034, 368] on link "26" at bounding box center [1031, 369] width 31 height 26
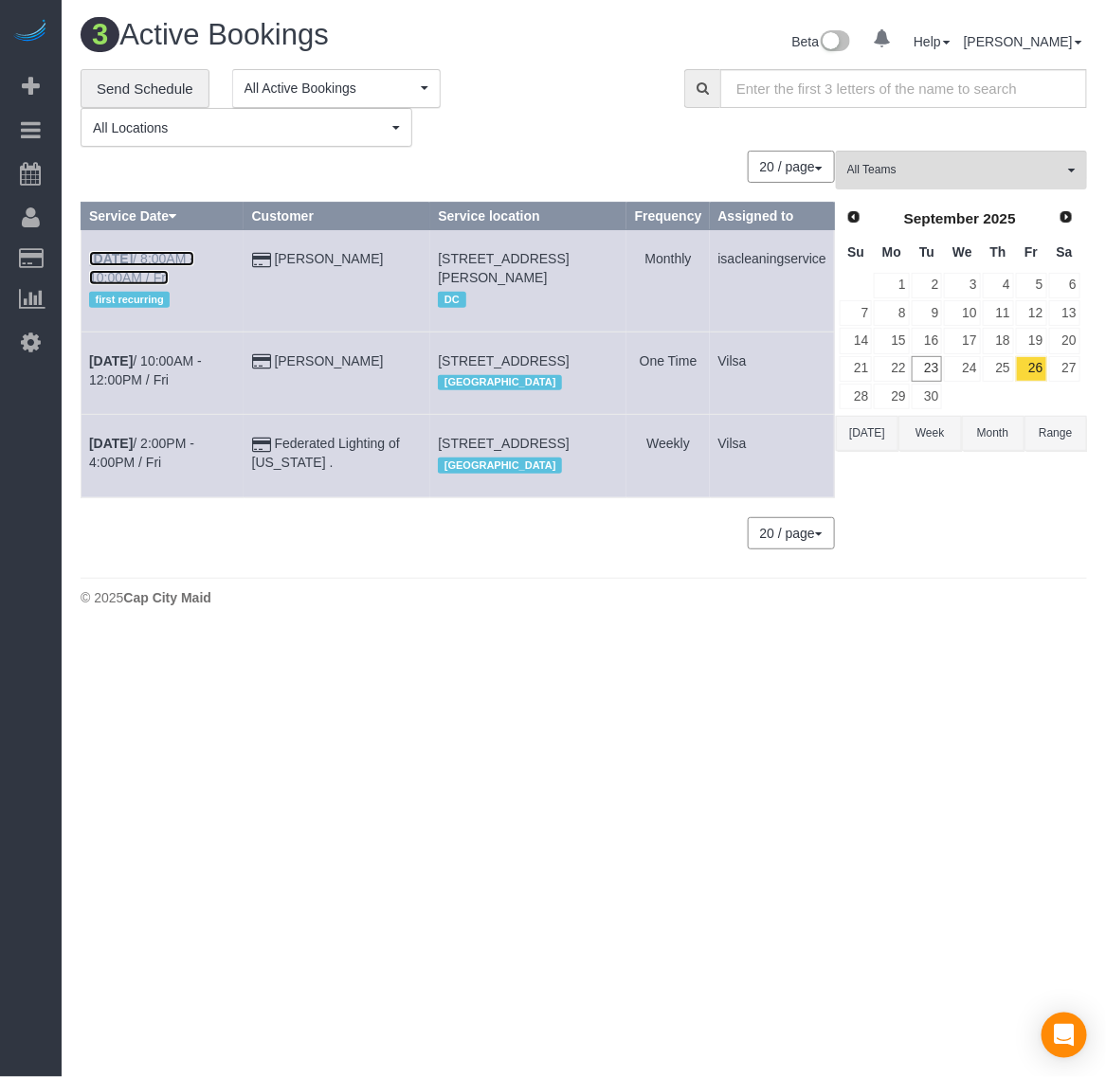
click at [124, 253] on b "[DATE]" at bounding box center [111, 258] width 44 height 15
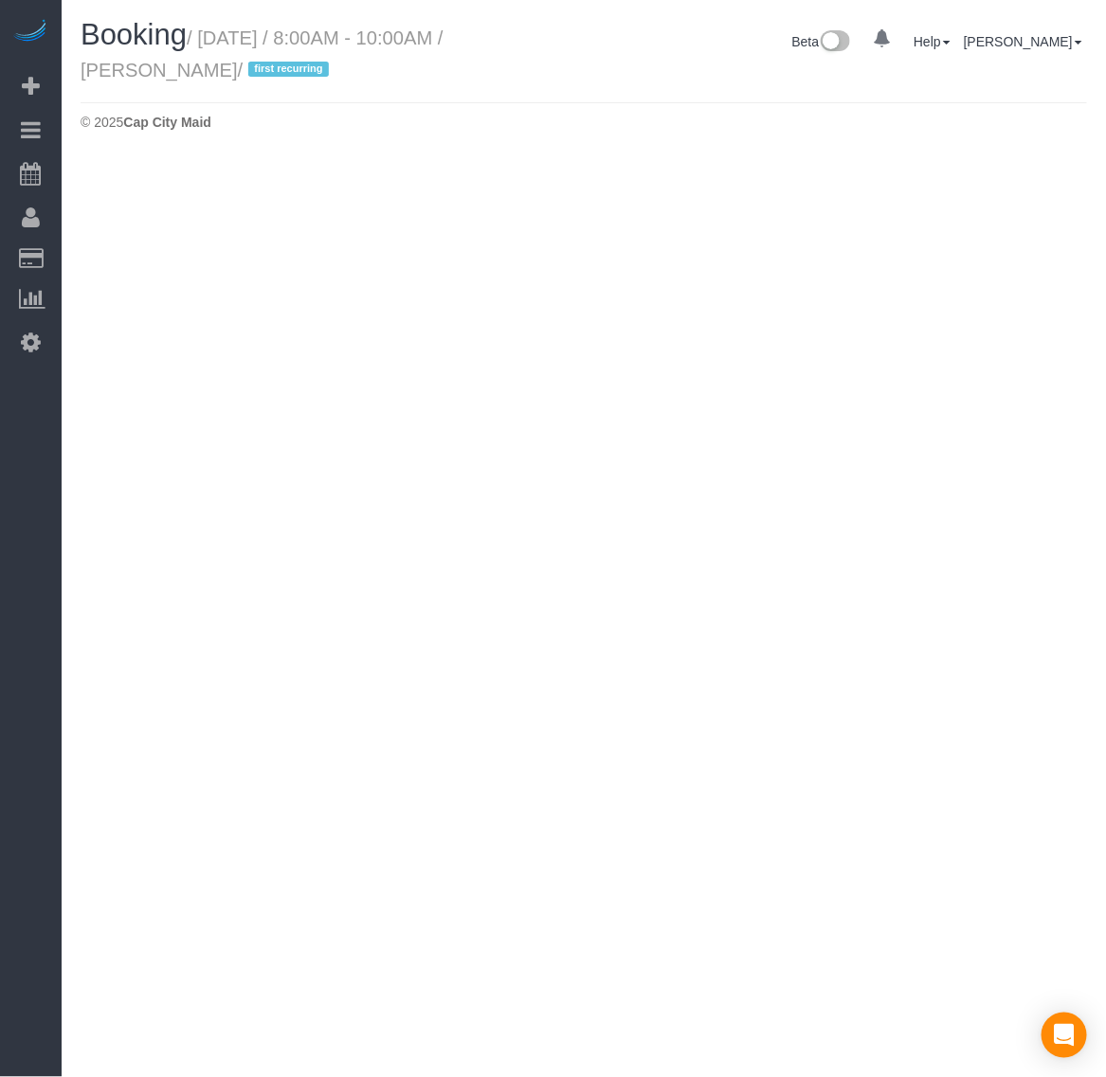
select select "VA"
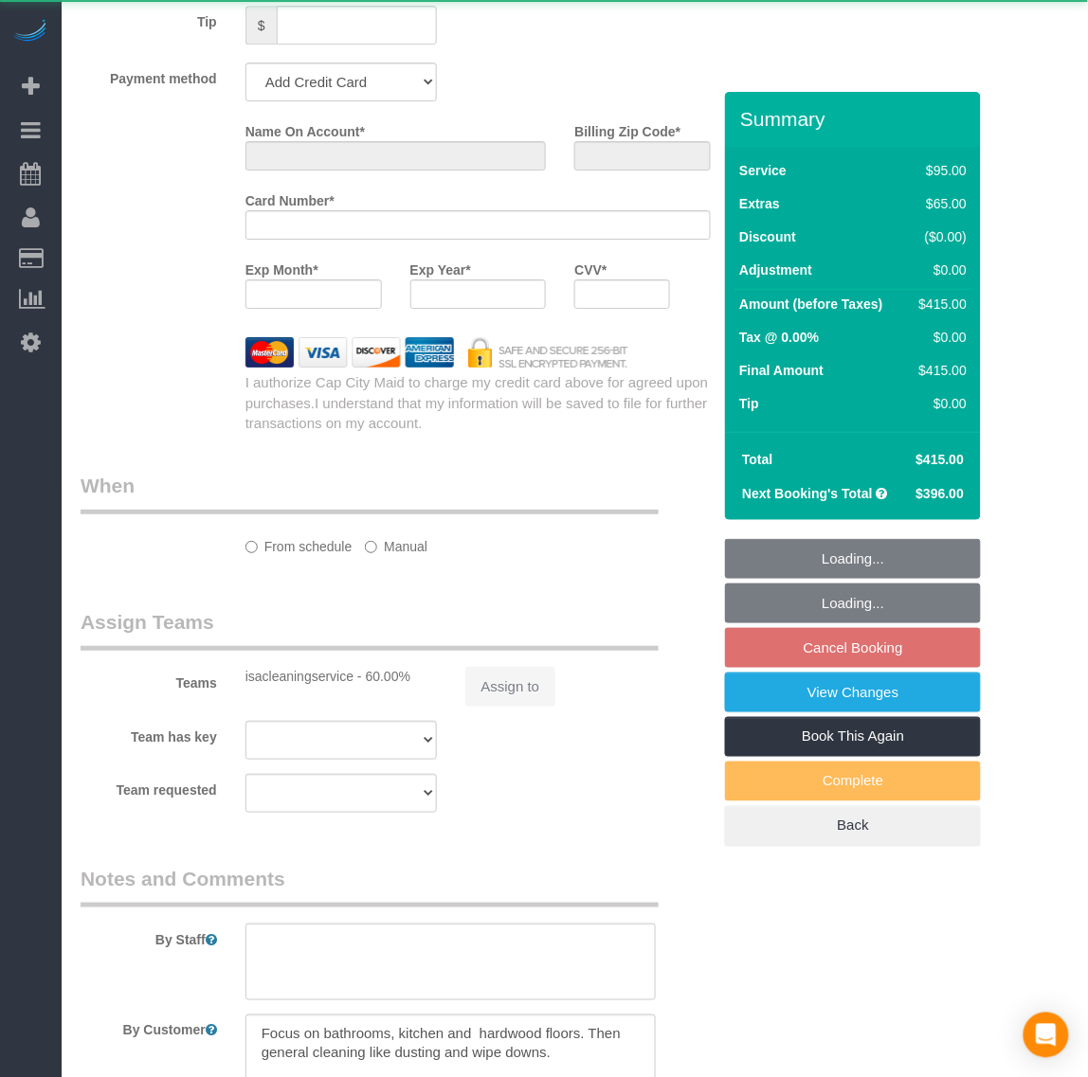
select select "string:fspay-f3267253-49ae-4b31-b151-66768e708bf0"
select select "number:5"
select select "number:27"
select select "number:42"
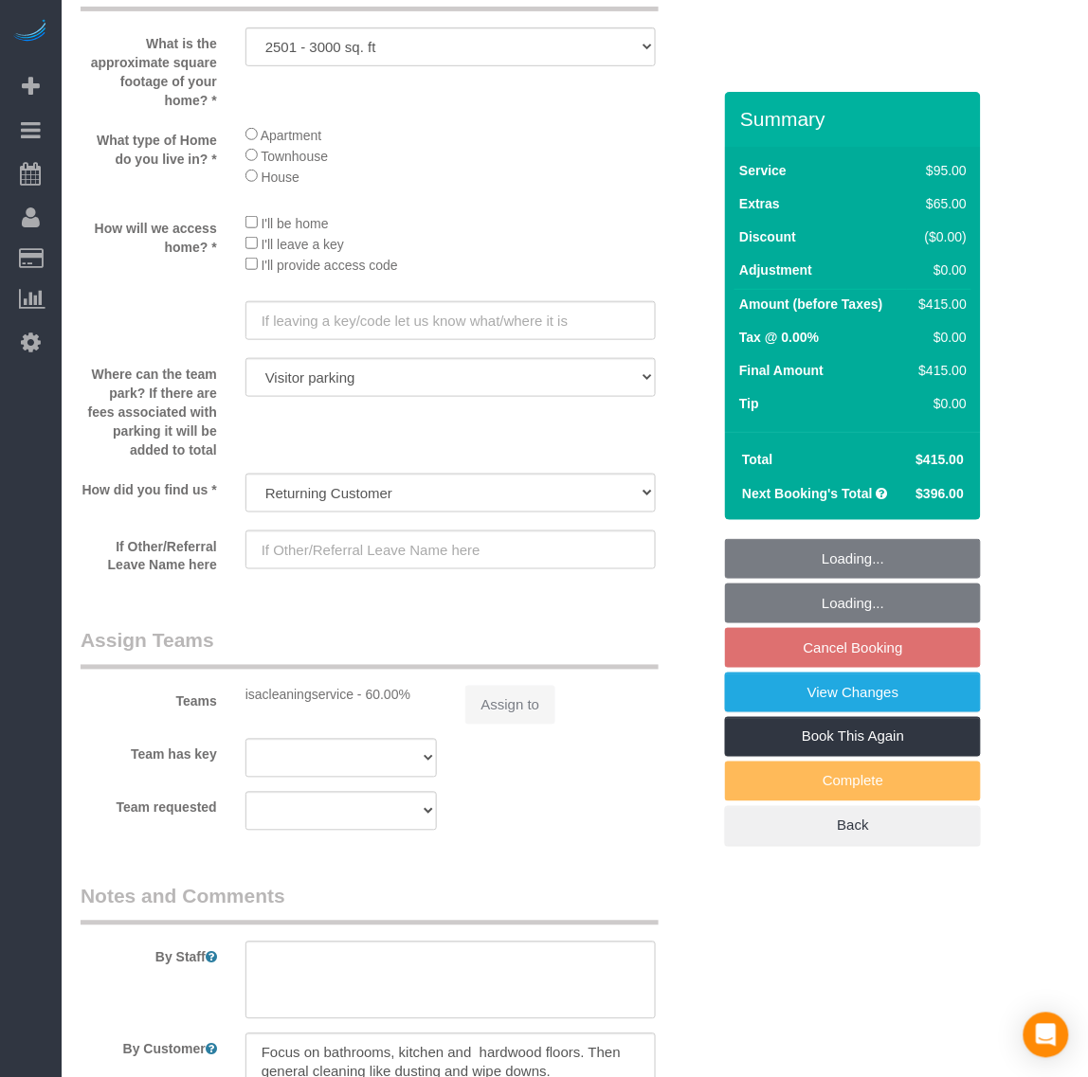
select select "object:5687"
select select "2501"
select select "3"
select select "1"
select select "spot66"
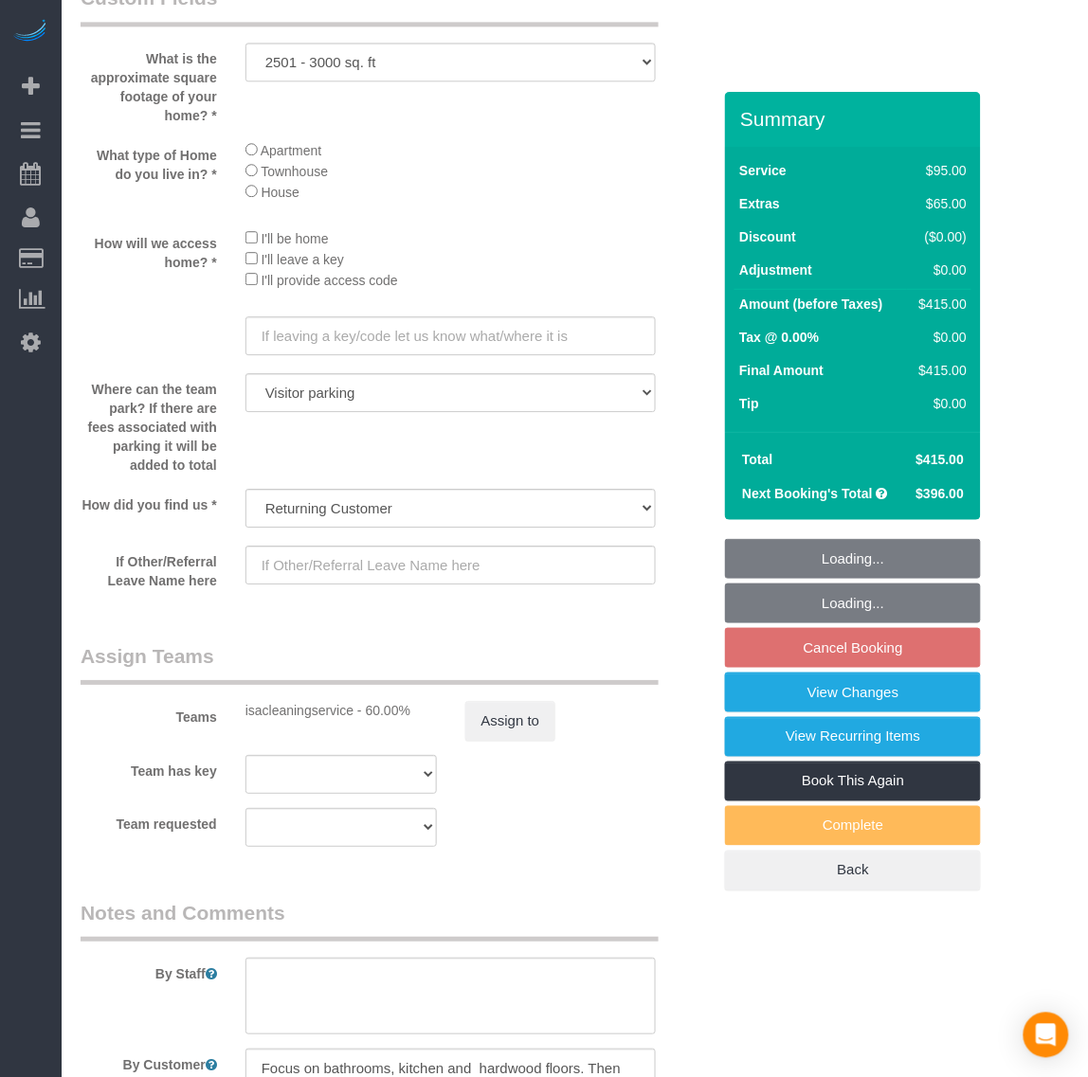
select select "object:5861"
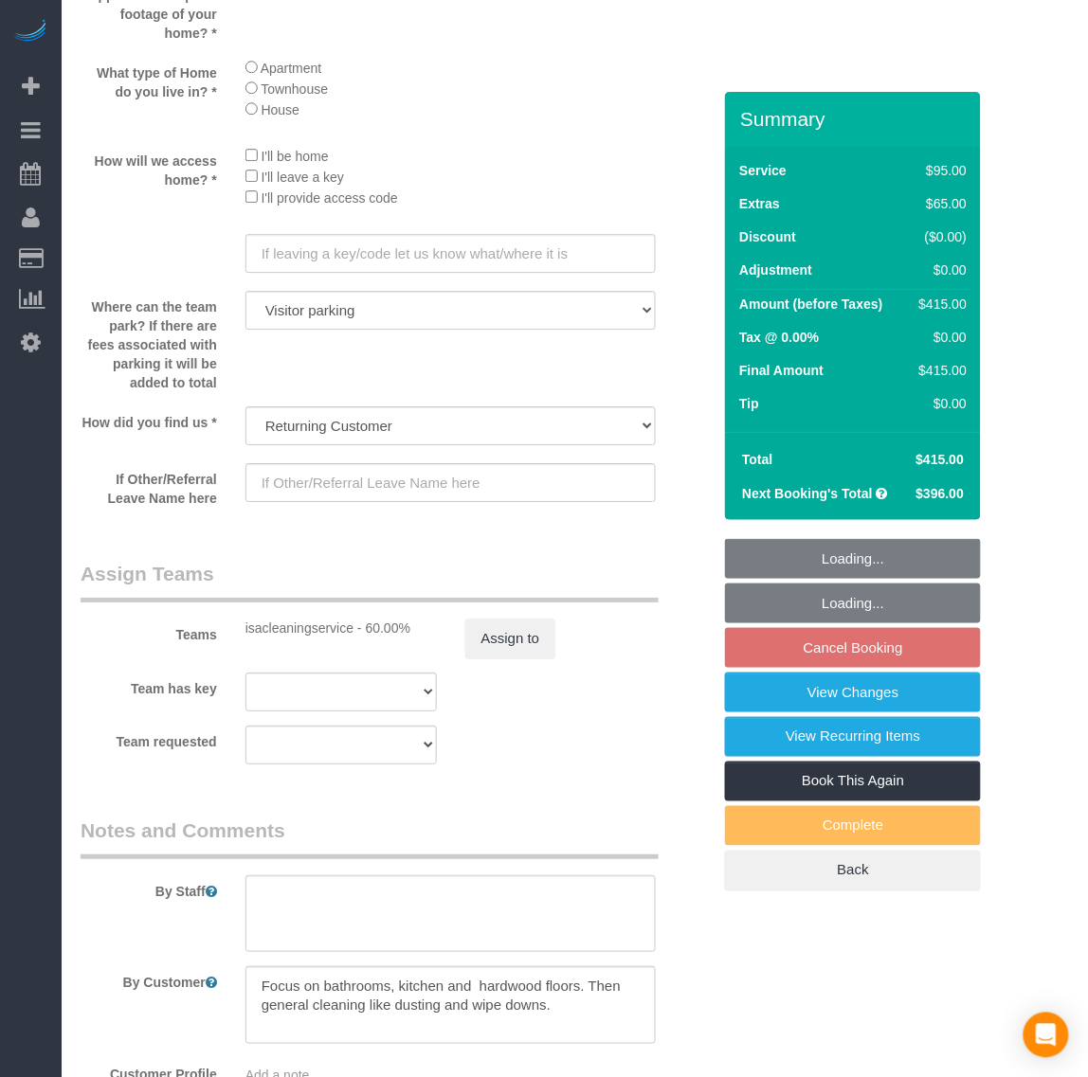
select select "2501"
select select "3"
select select "1"
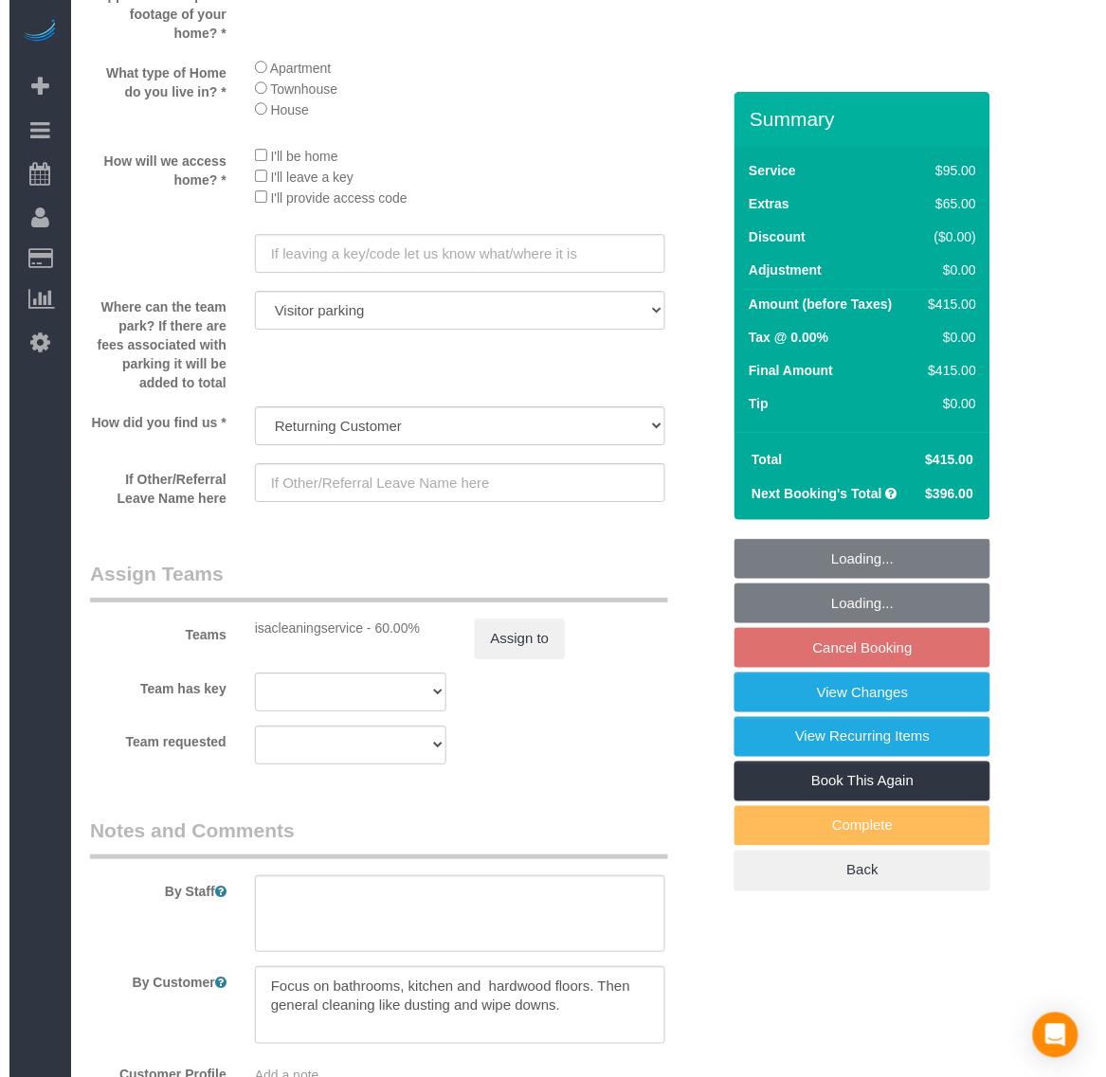
scroll to position [2490, 0]
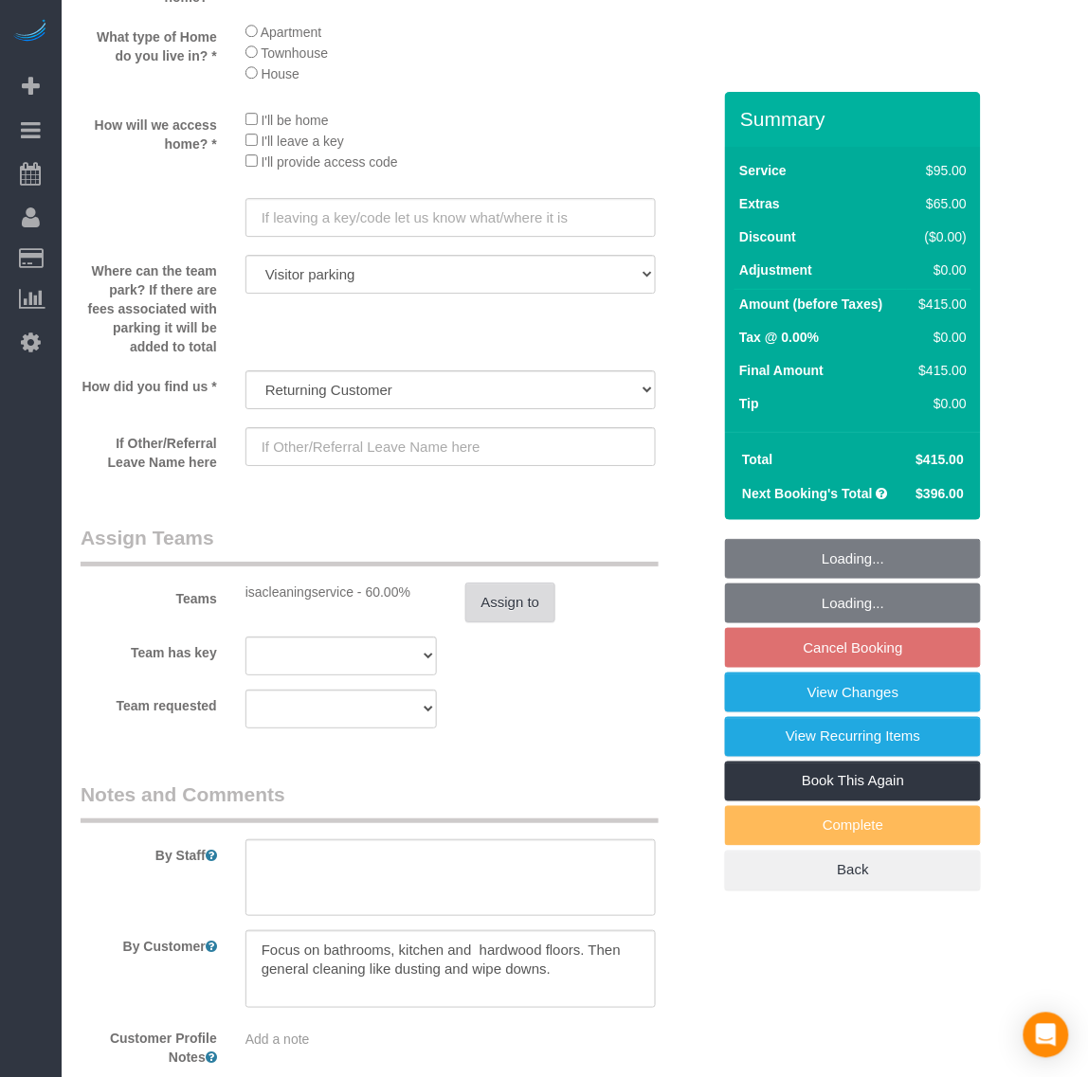
click at [516, 609] on button "Assign to" at bounding box center [510, 603] width 91 height 40
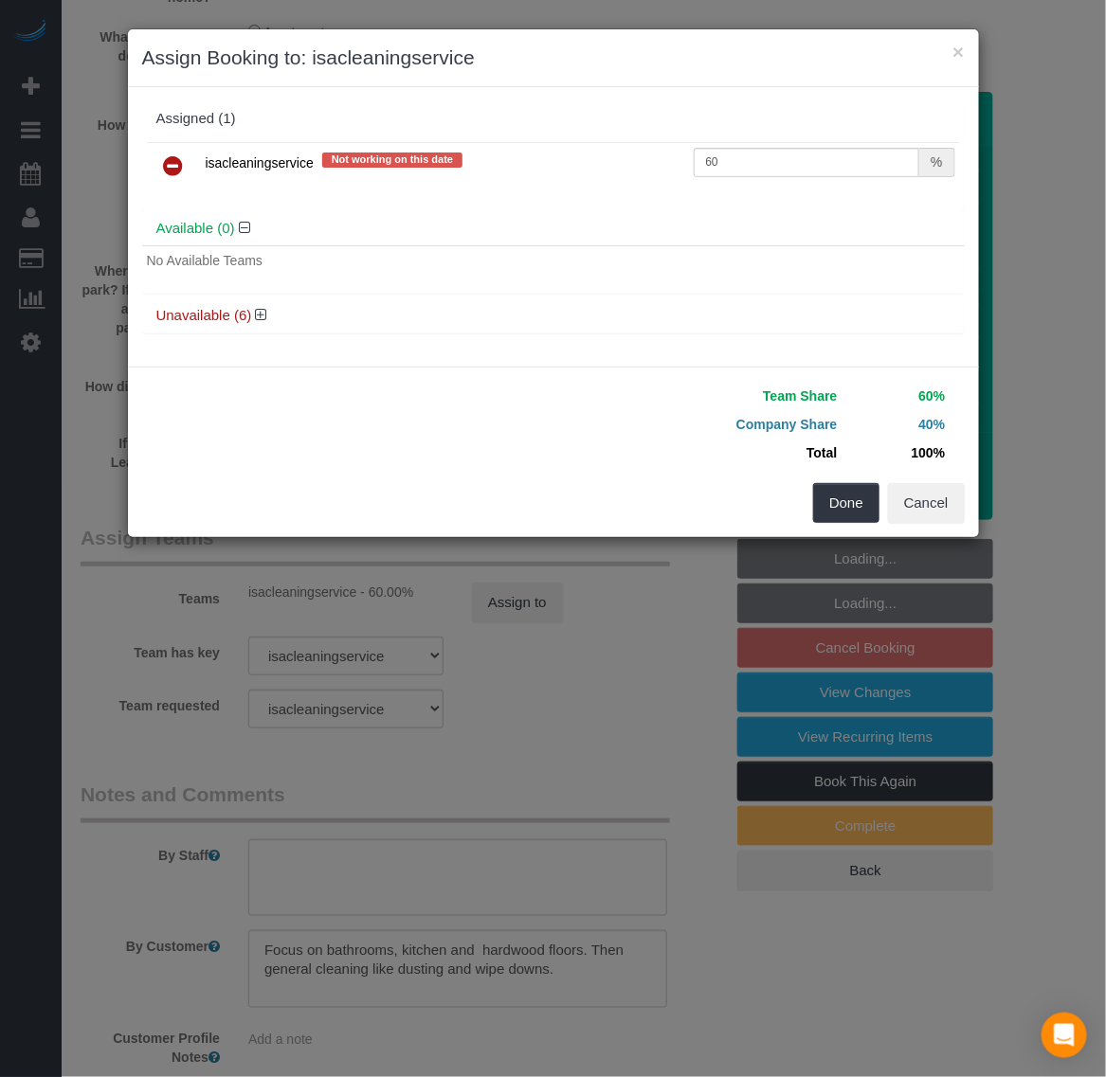
click at [172, 164] on icon at bounding box center [174, 165] width 20 height 23
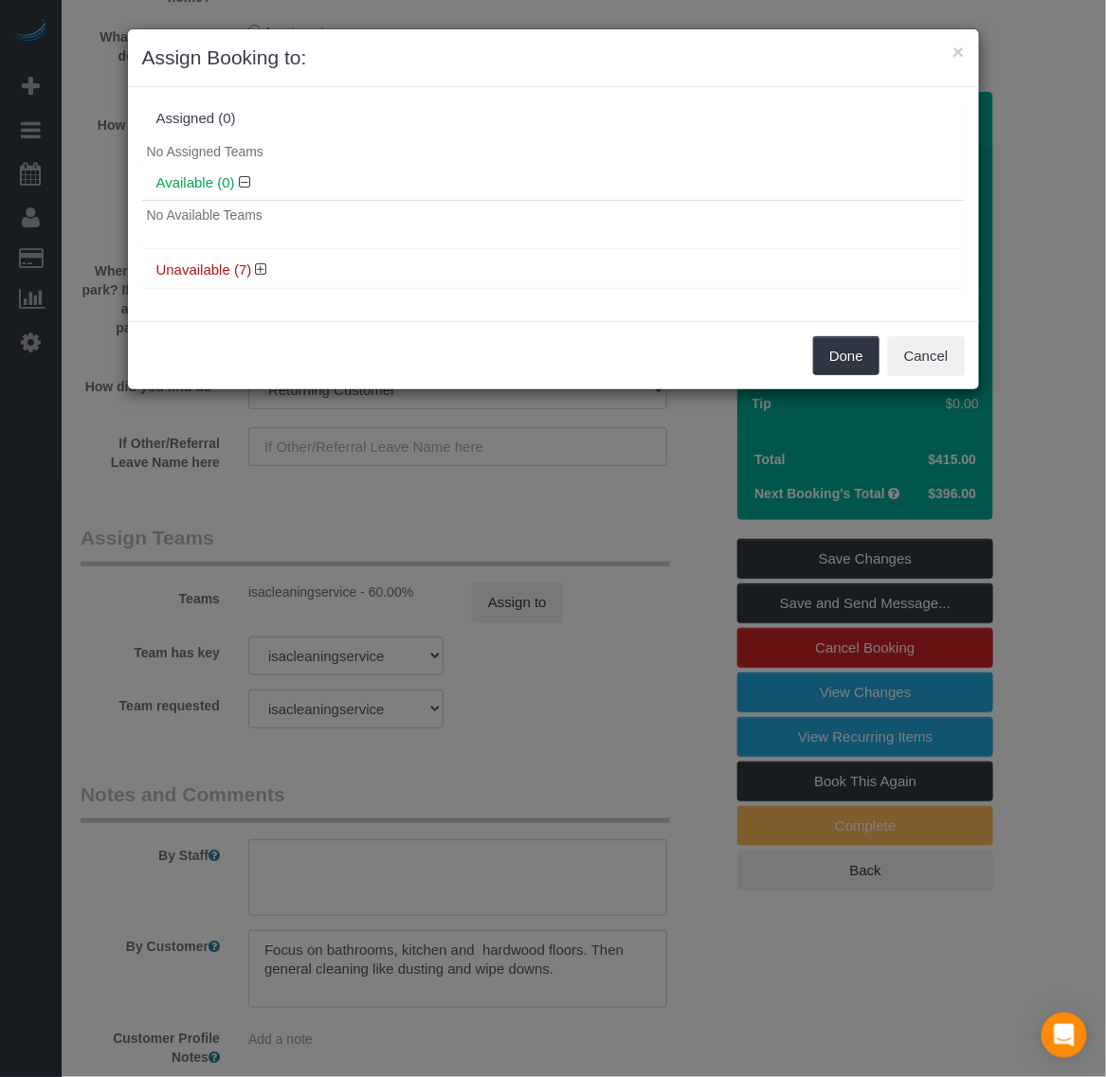
click at [265, 278] on h4 "Unavailable (7)" at bounding box center [553, 270] width 794 height 16
click at [261, 272] on icon at bounding box center [261, 269] width 11 height 14
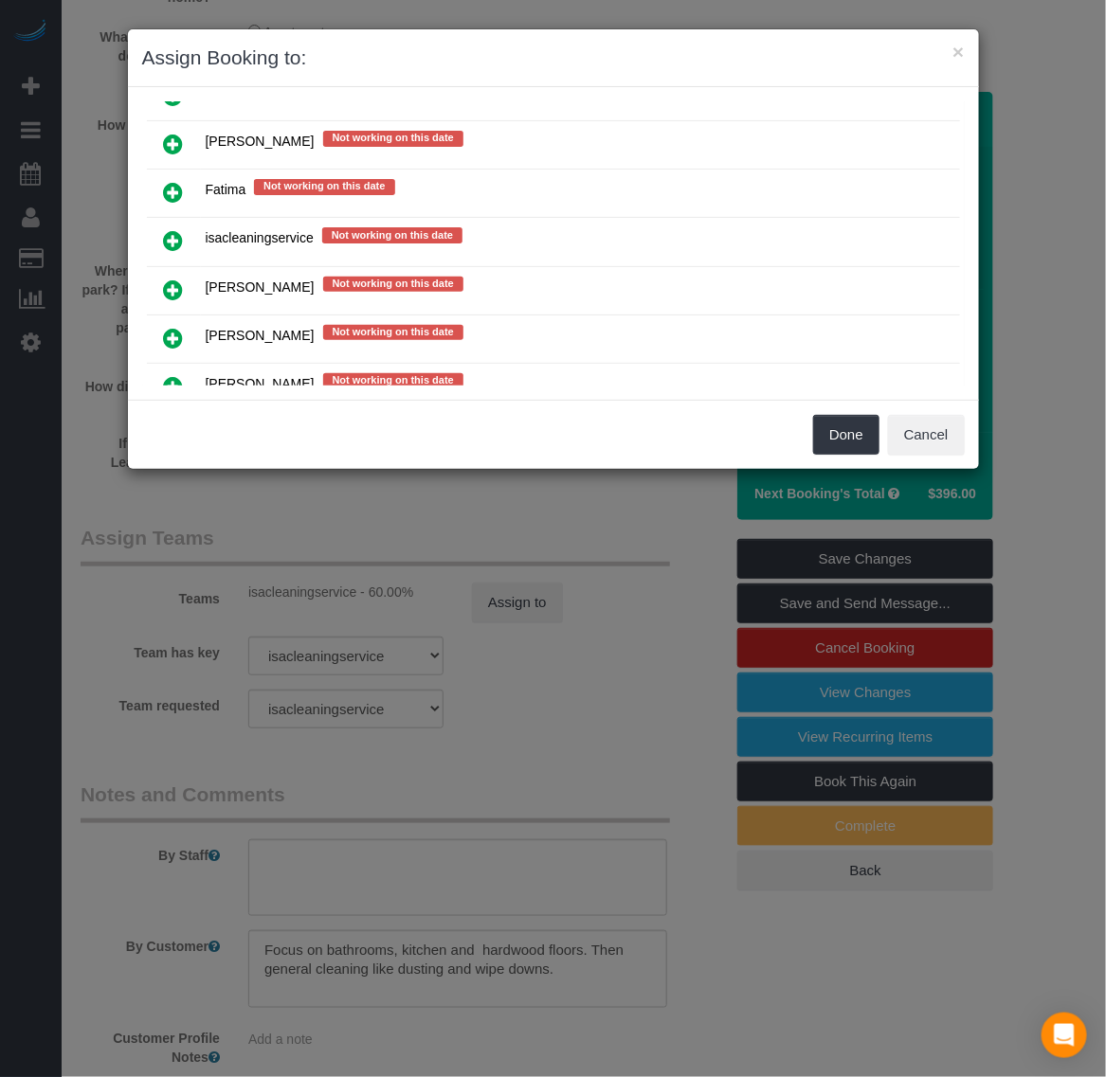
scroll to position [297, 0]
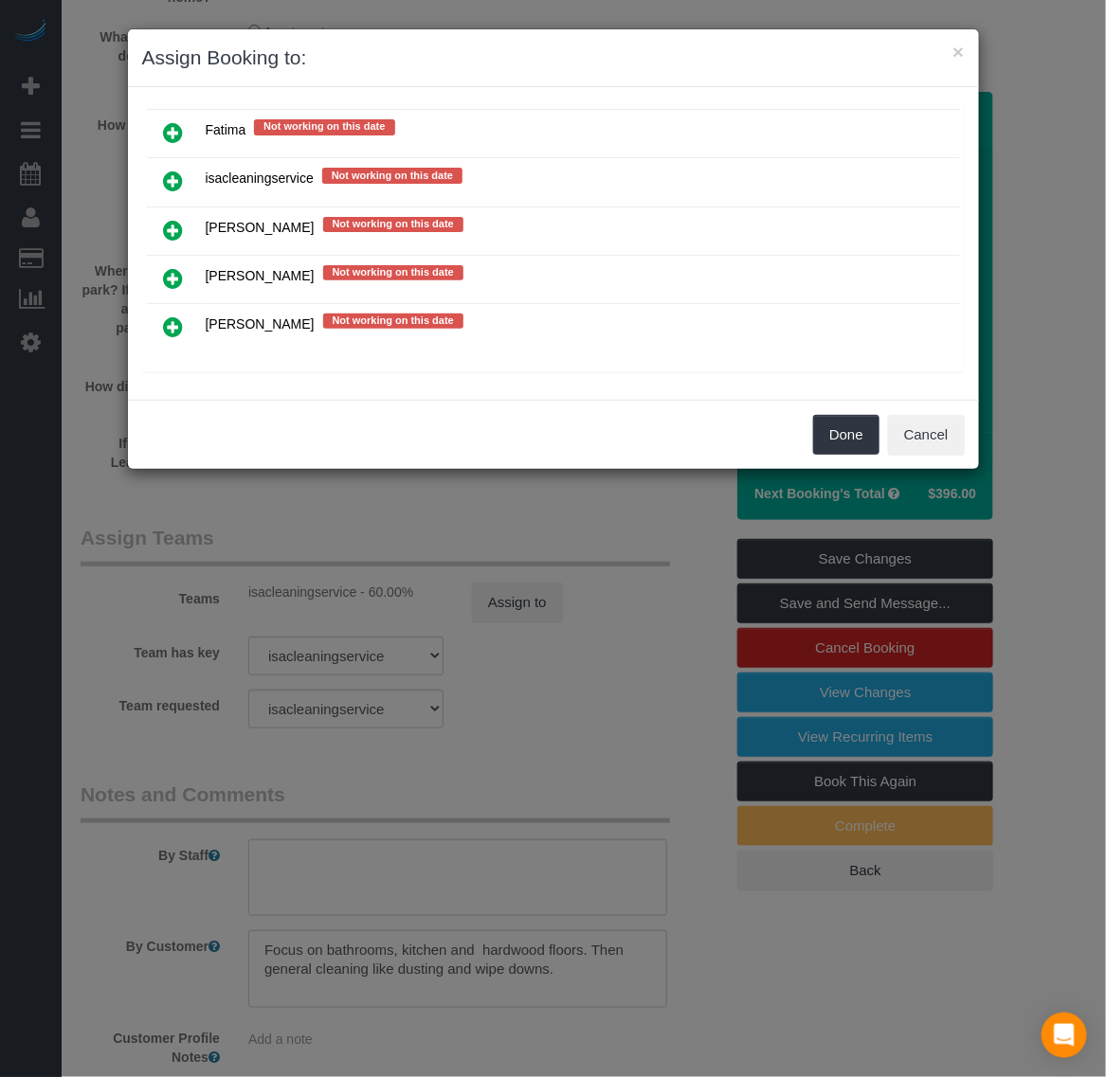
click at [169, 278] on icon at bounding box center [174, 278] width 20 height 23
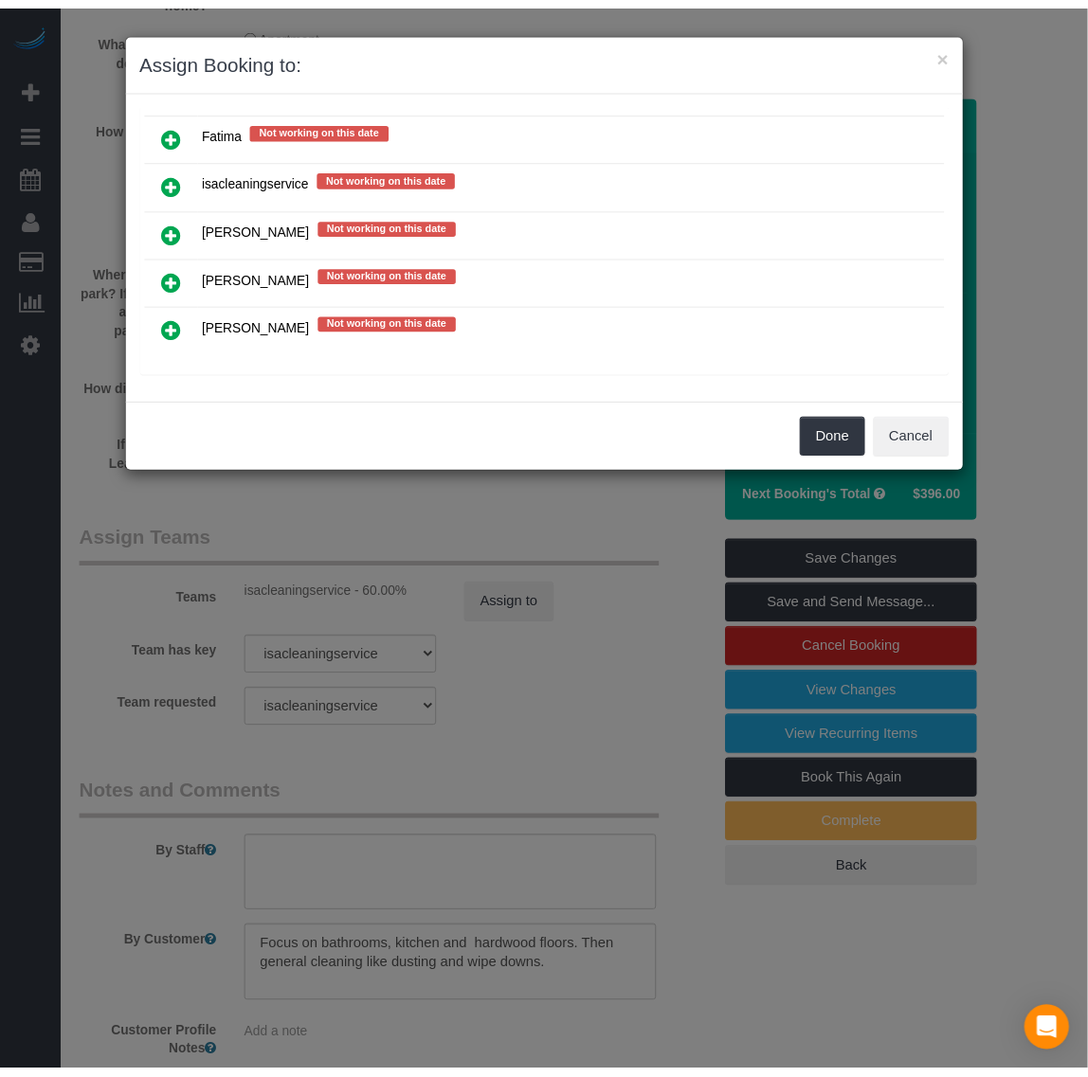
scroll to position [295, 0]
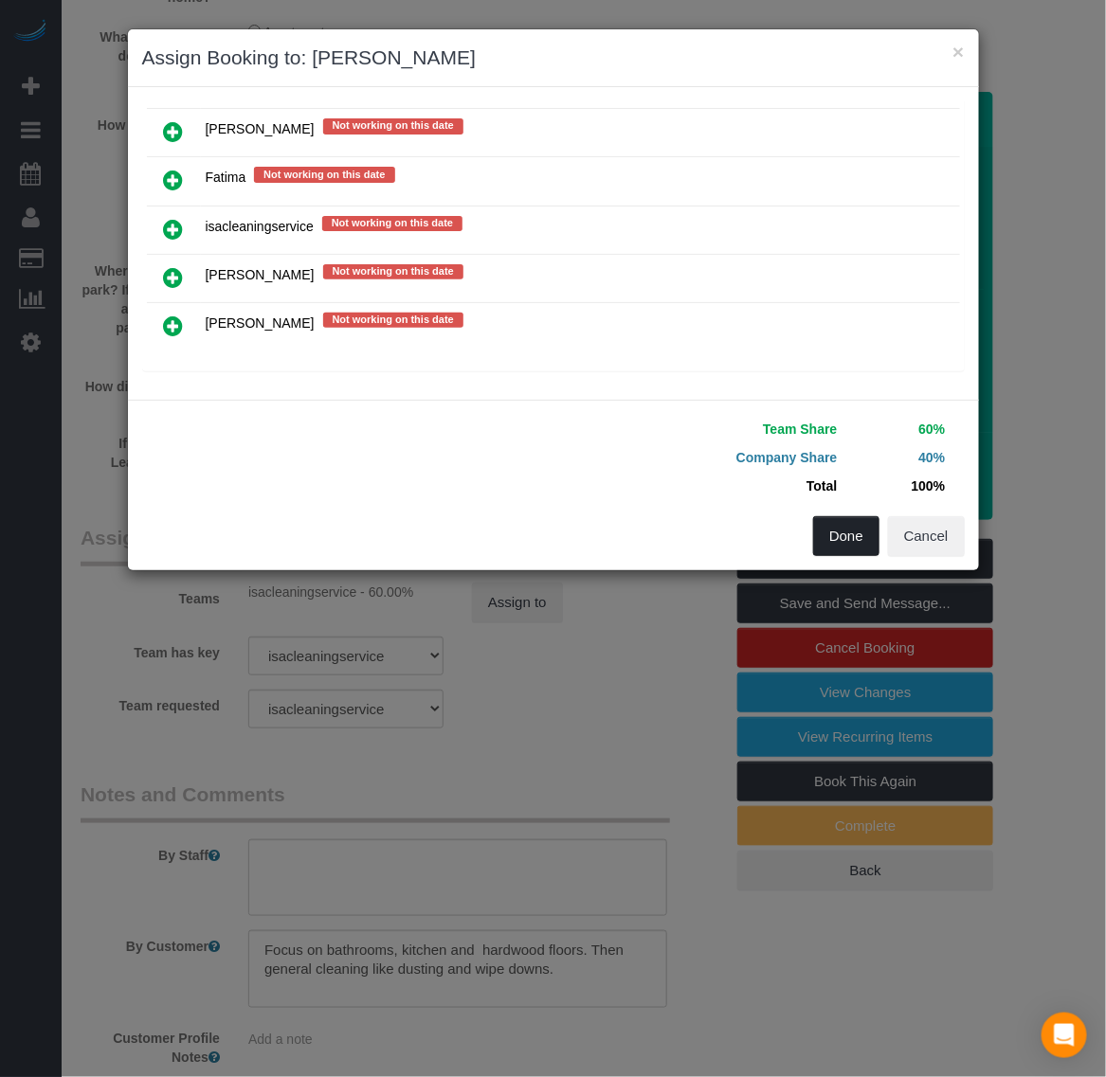
click at [824, 545] on button "Done" at bounding box center [846, 536] width 66 height 40
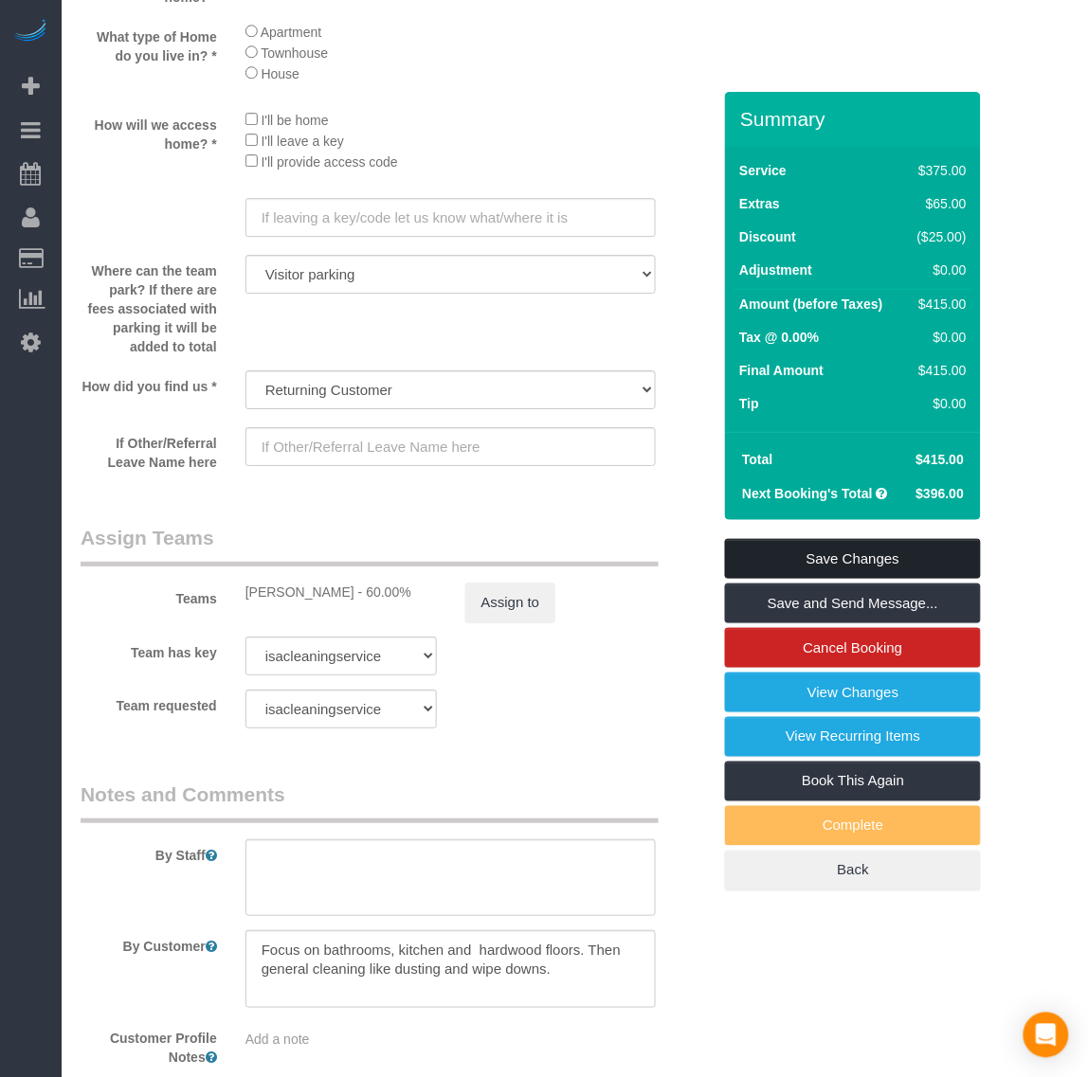
click at [811, 559] on link "Save Changes" at bounding box center [853, 559] width 256 height 40
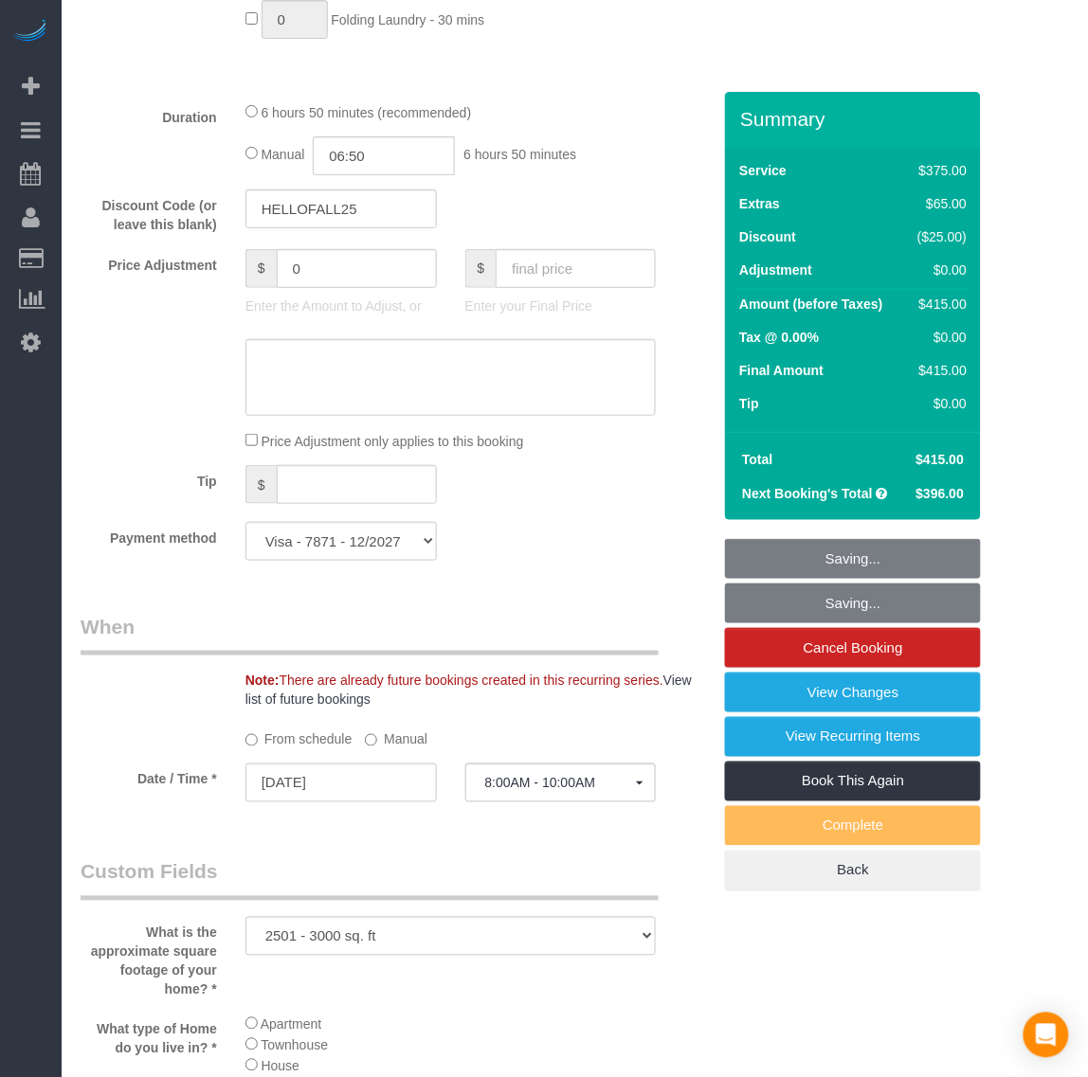
scroll to position [1424, 0]
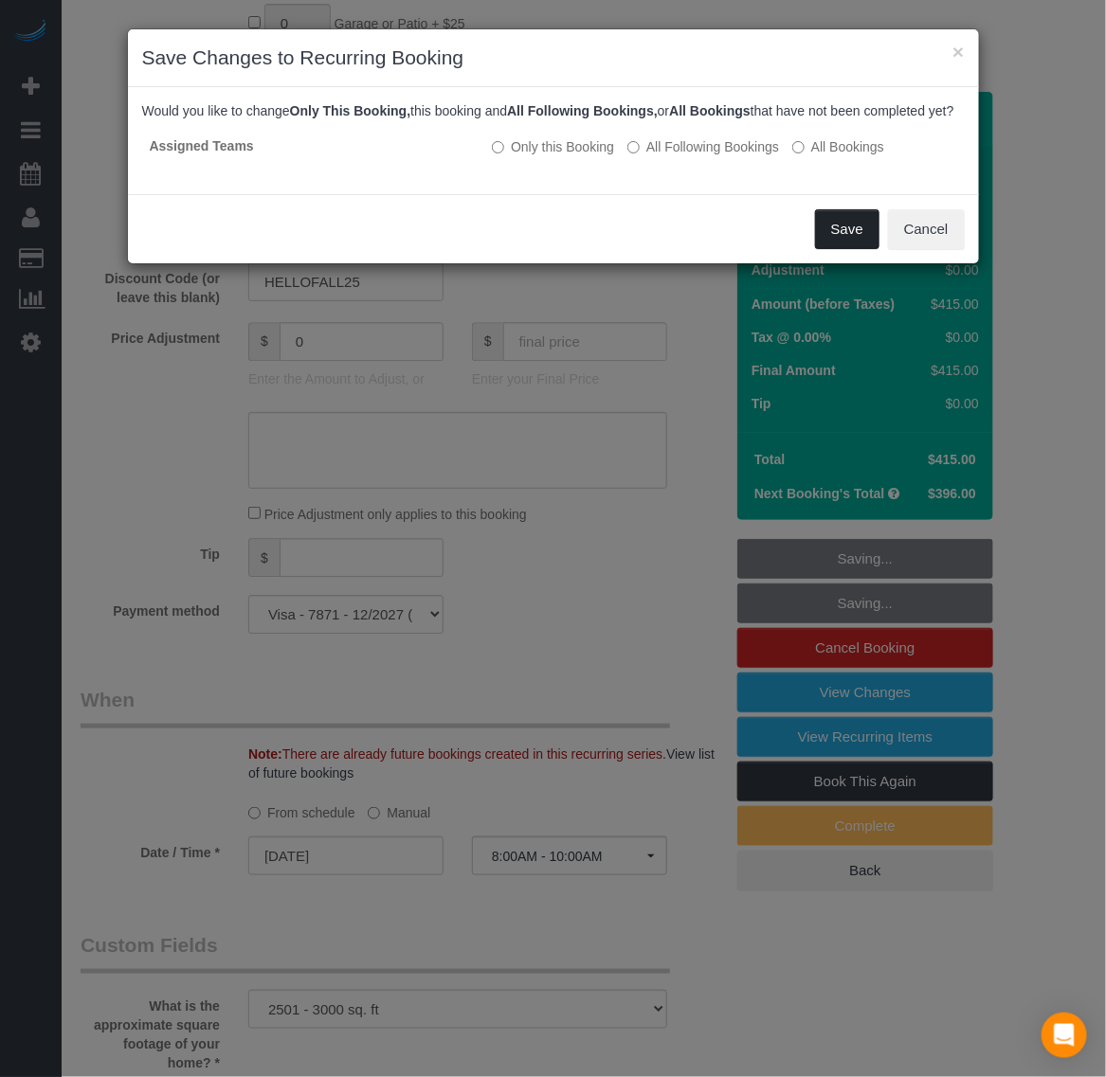
click at [837, 237] on button "Save" at bounding box center [847, 229] width 64 height 40
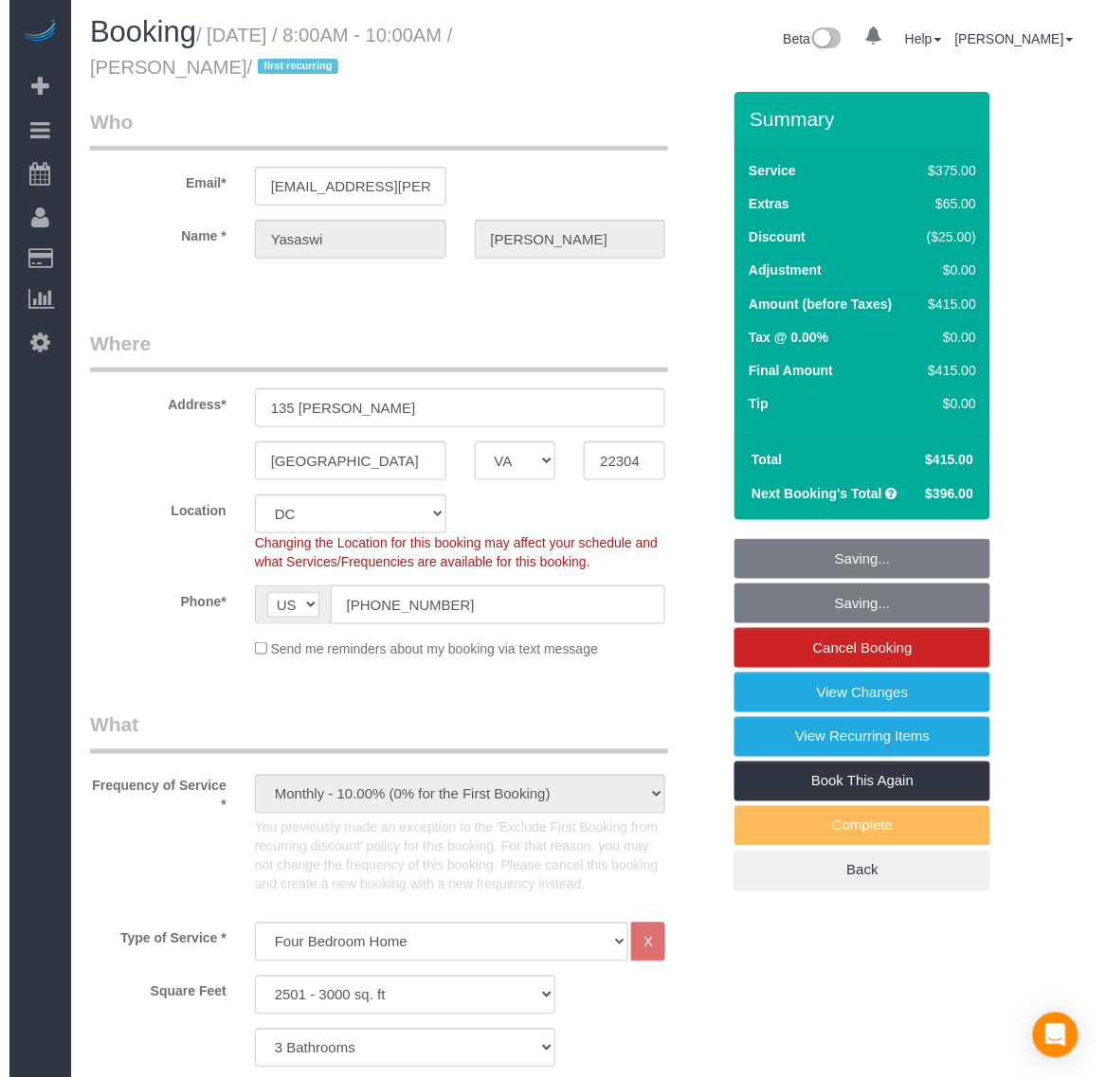
scroll to position [0, 0]
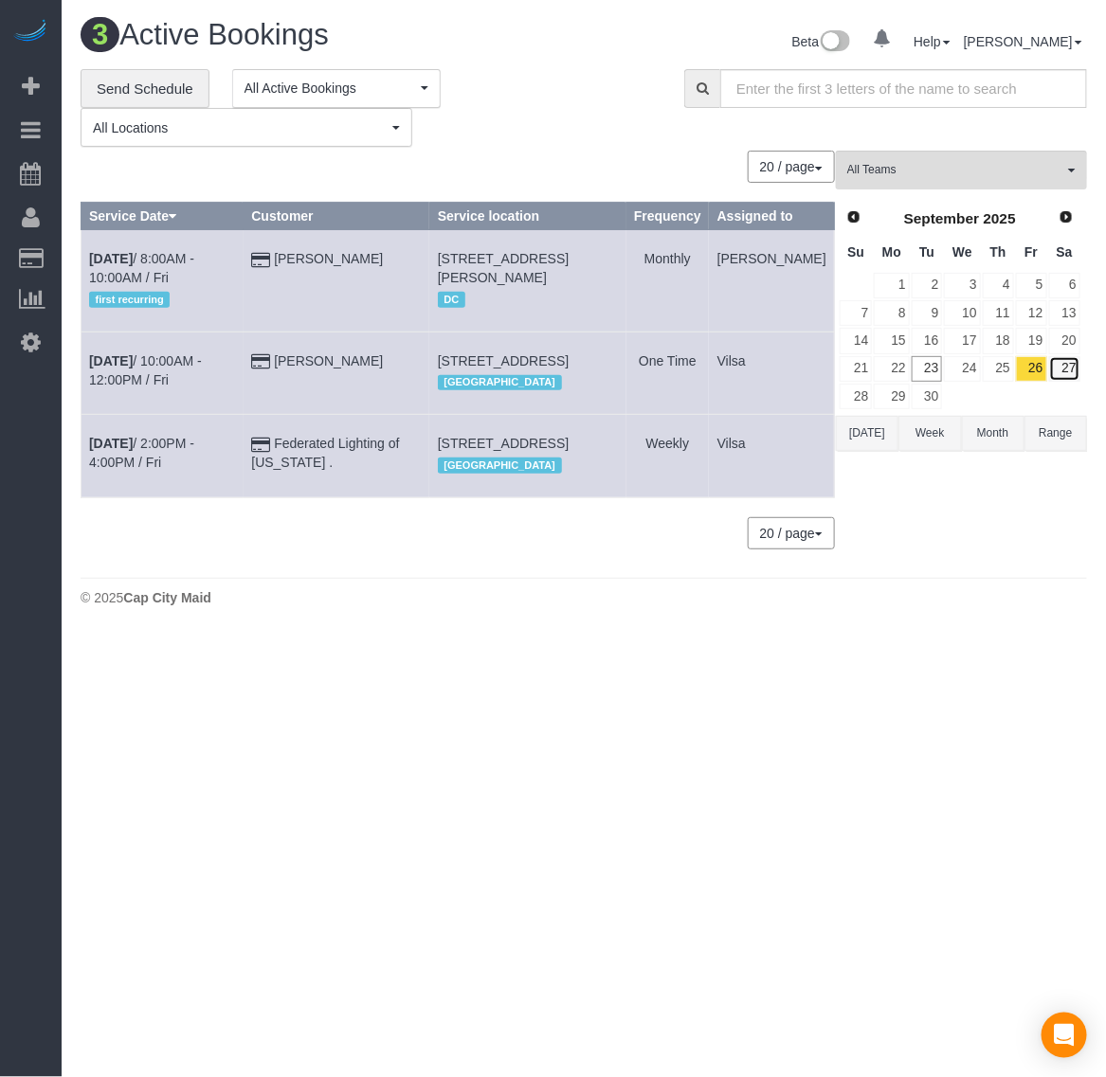
click at [1066, 371] on link "27" at bounding box center [1064, 369] width 31 height 26
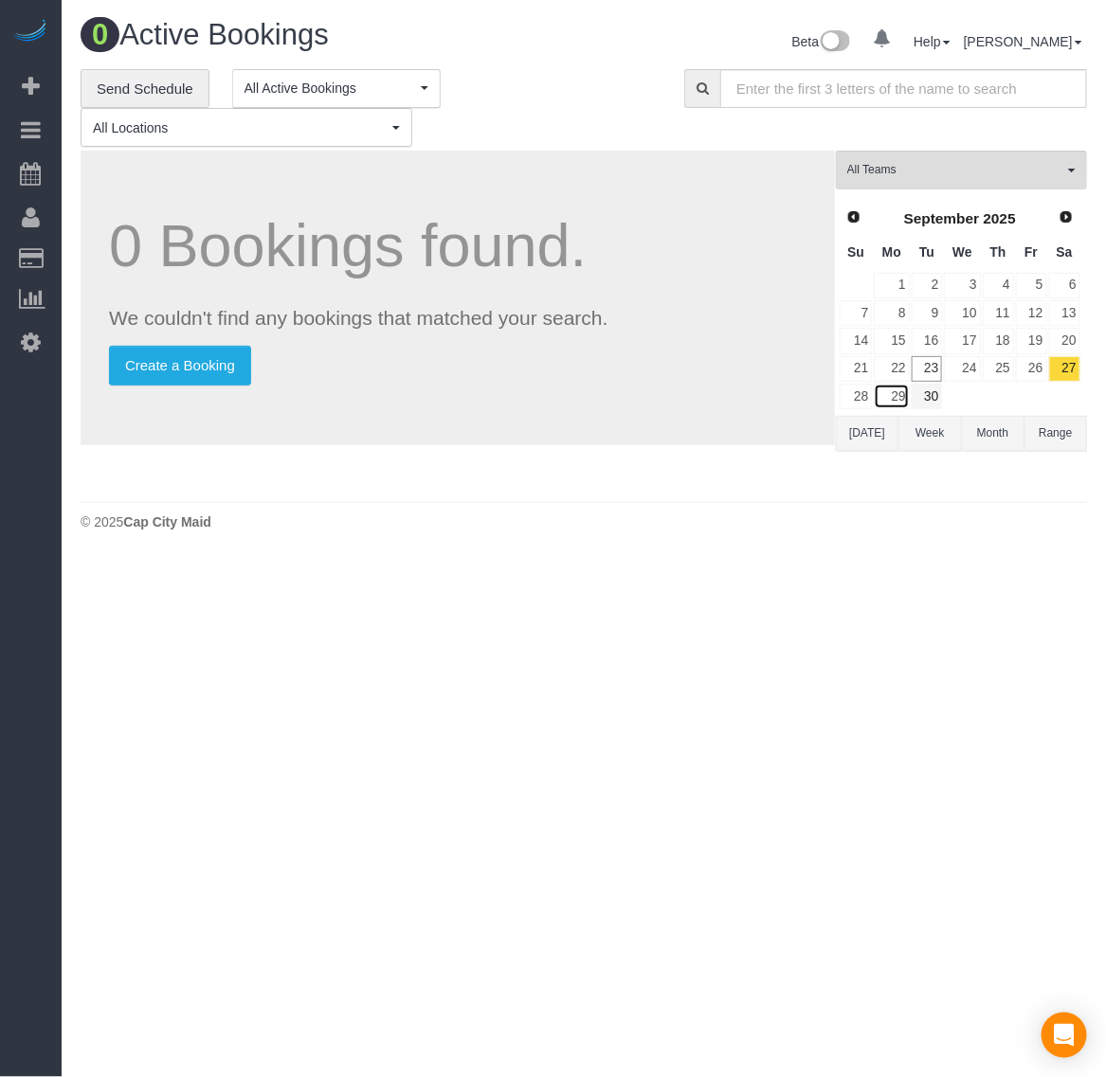
click at [896, 395] on link "29" at bounding box center [891, 397] width 35 height 26
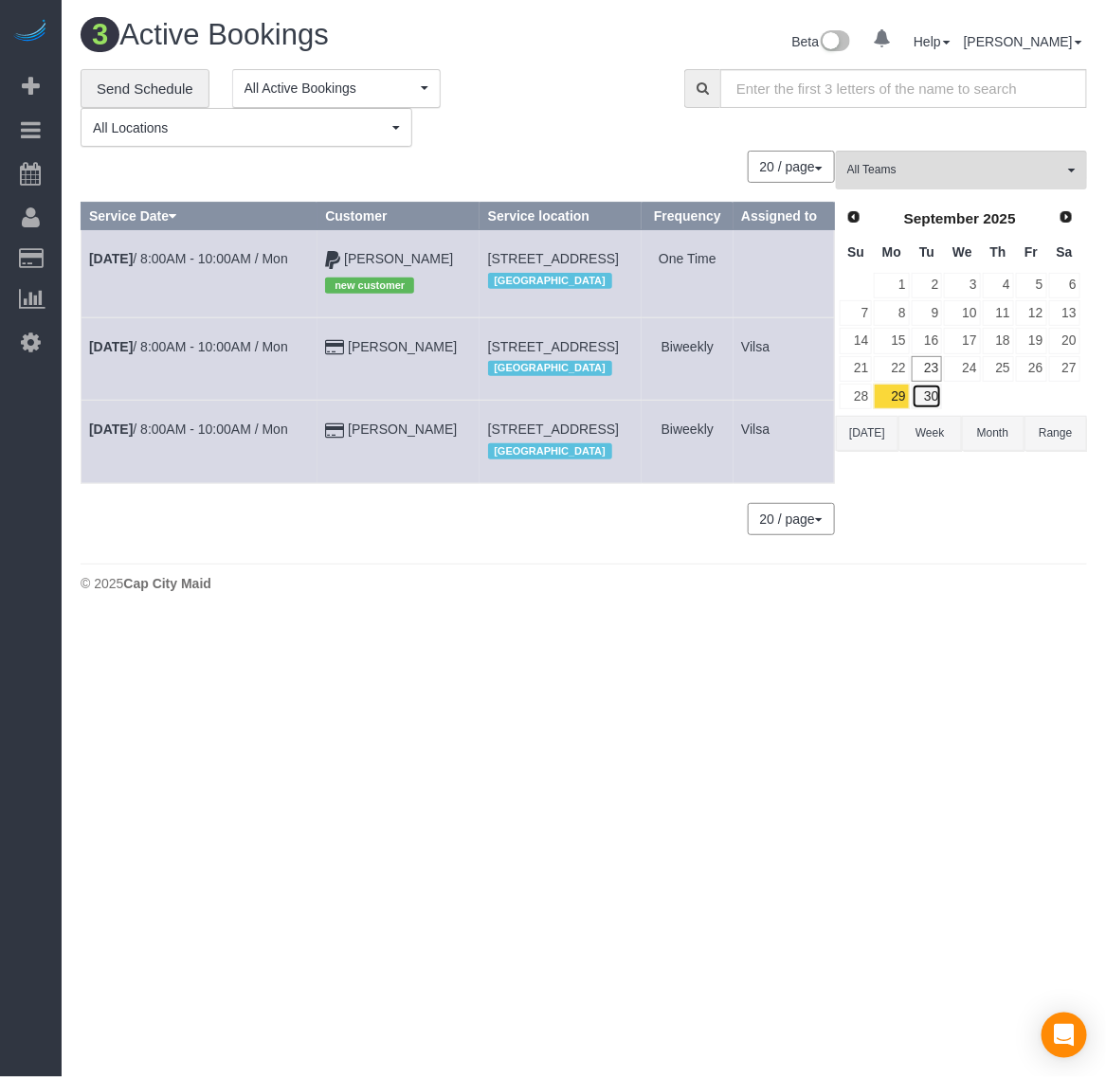
click at [927, 396] on link "30" at bounding box center [927, 397] width 31 height 26
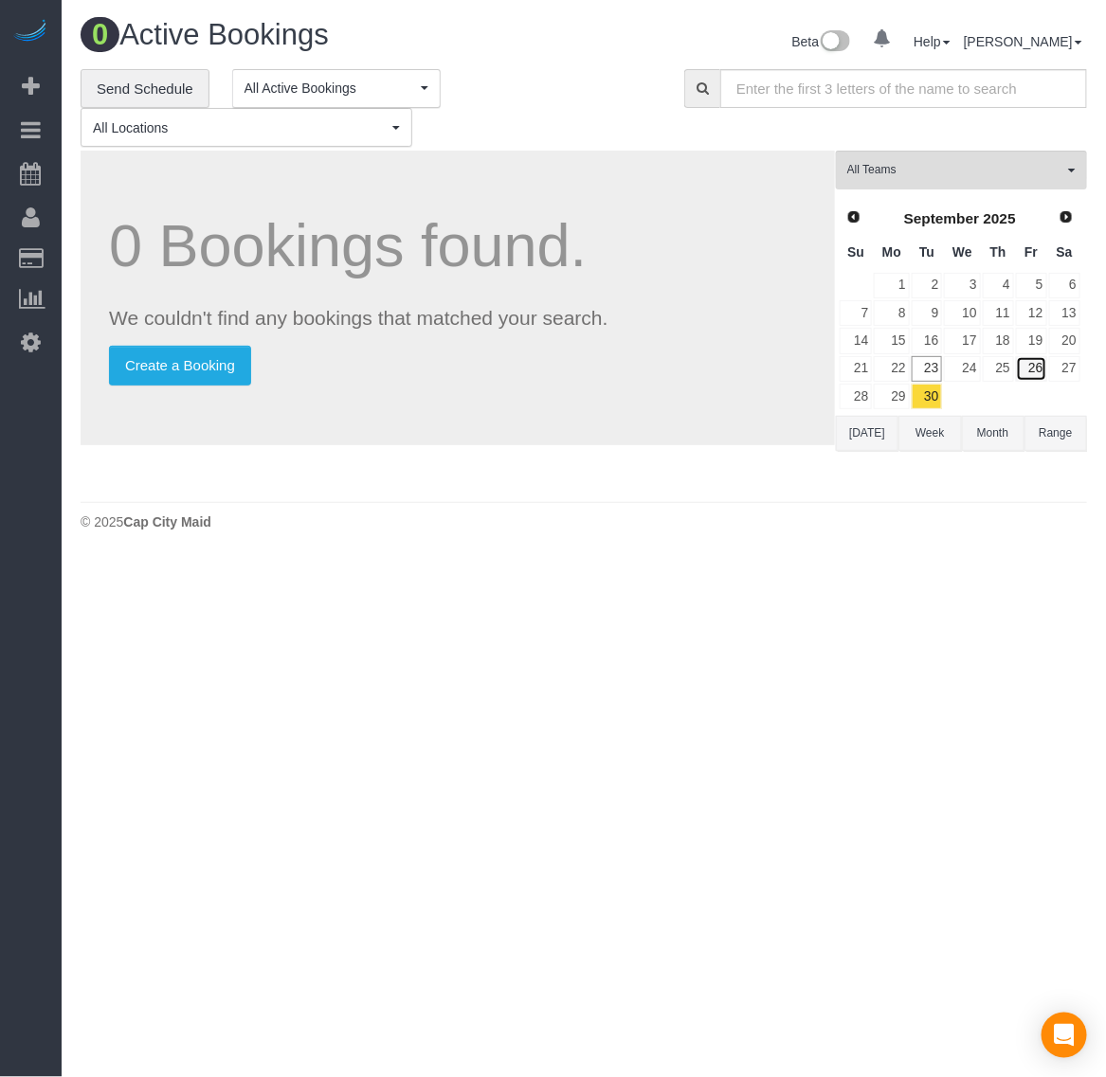
click at [1025, 368] on link "26" at bounding box center [1031, 369] width 31 height 26
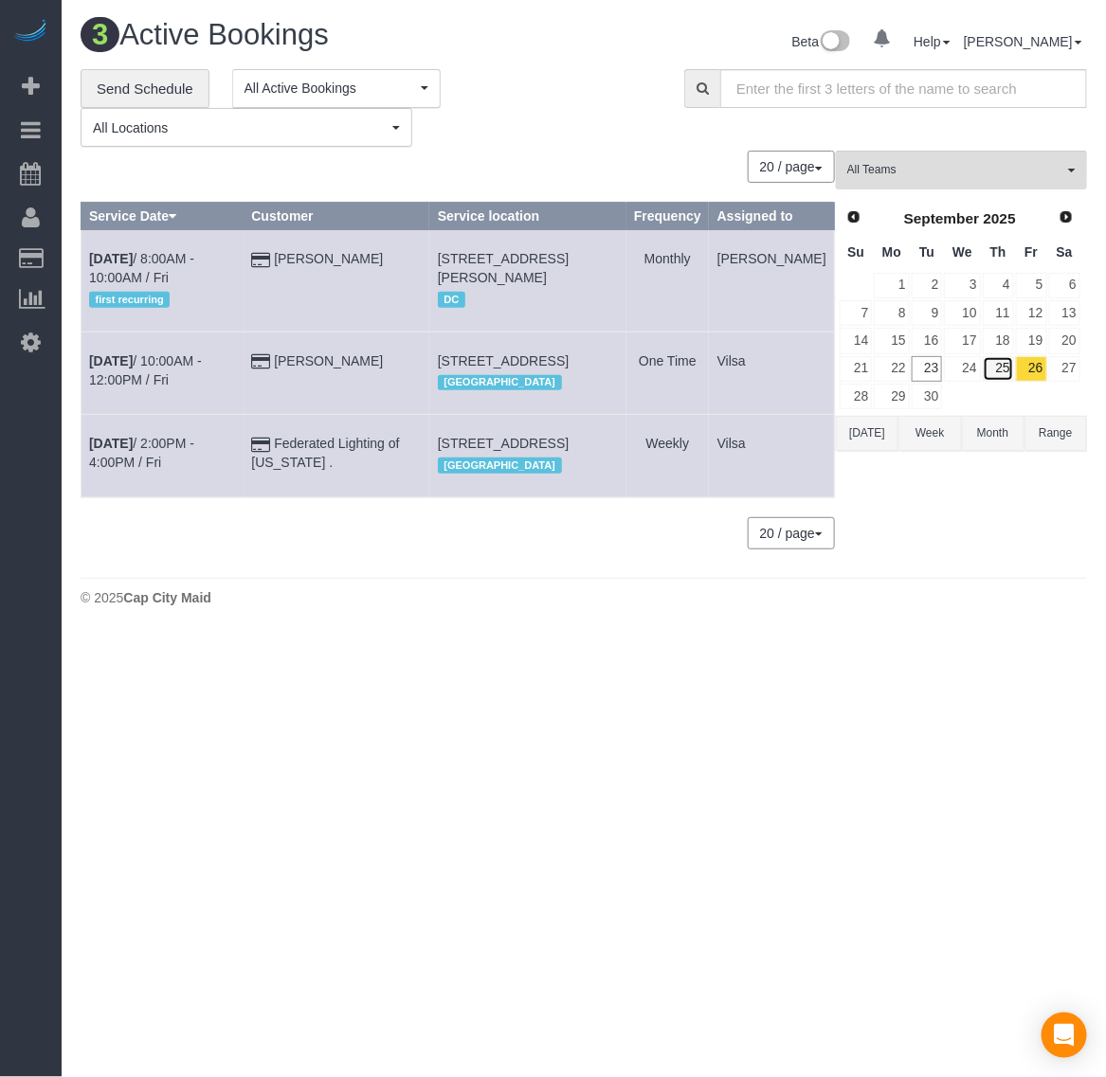
click at [997, 379] on link "25" at bounding box center [998, 369] width 31 height 26
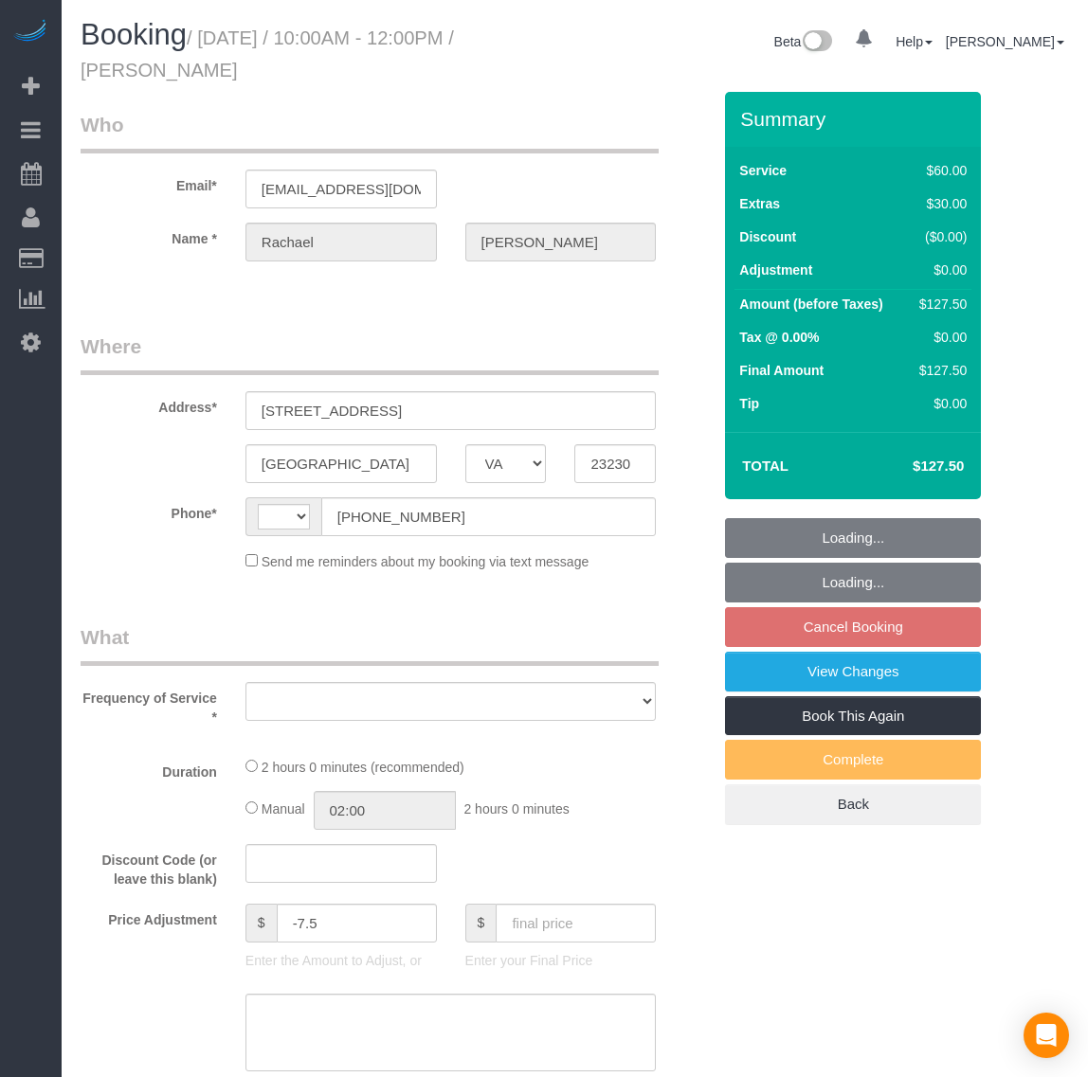
select select "VA"
select select "1"
select select "number:1"
select select "number:27"
select select "number:35"
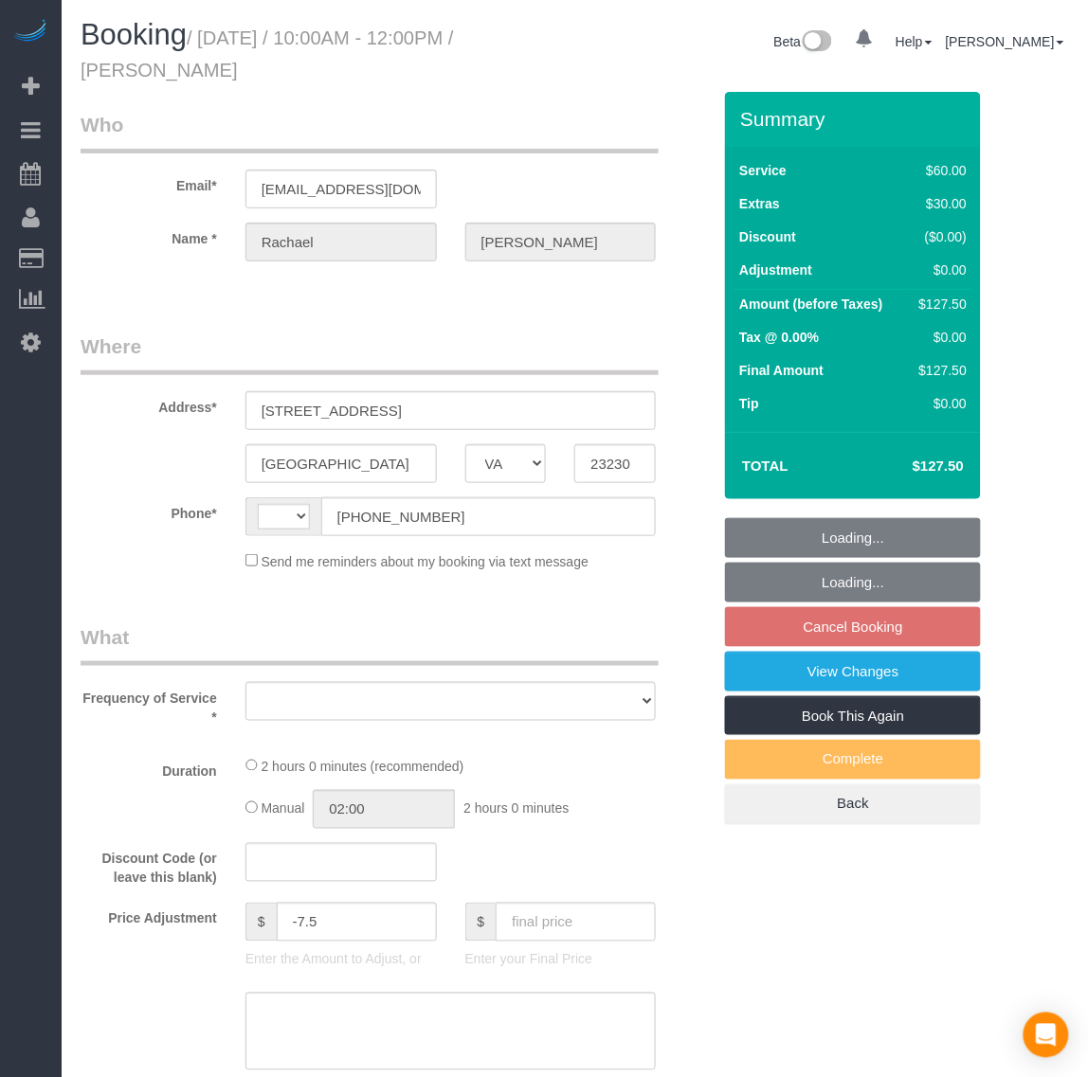
select select "number:17"
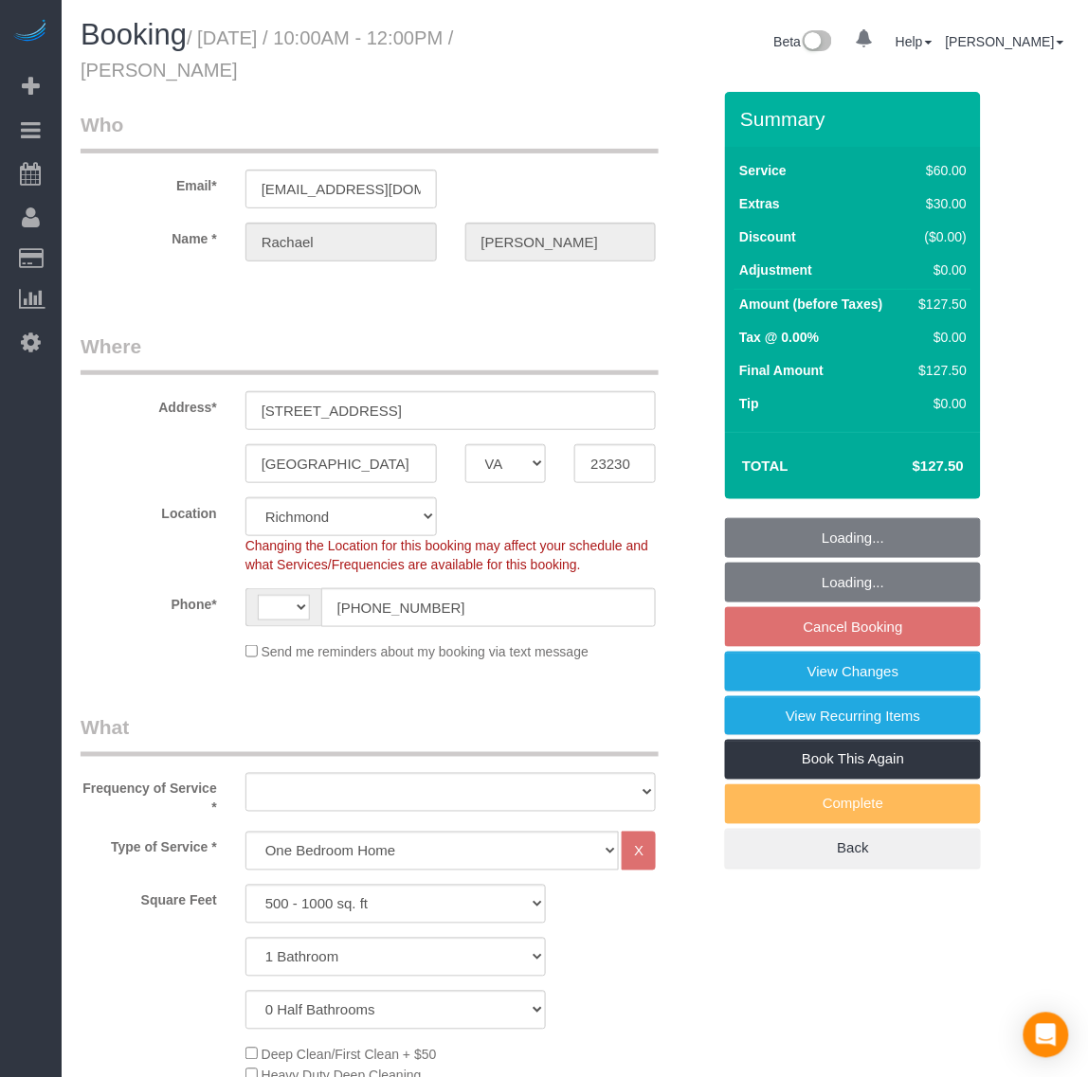
select select "string:fspay-9ef262c4-5da1-49d5-b115-585609a35a88"
select select "string:US"
select select "object:1156"
select select "spot2"
select select "object:1202"
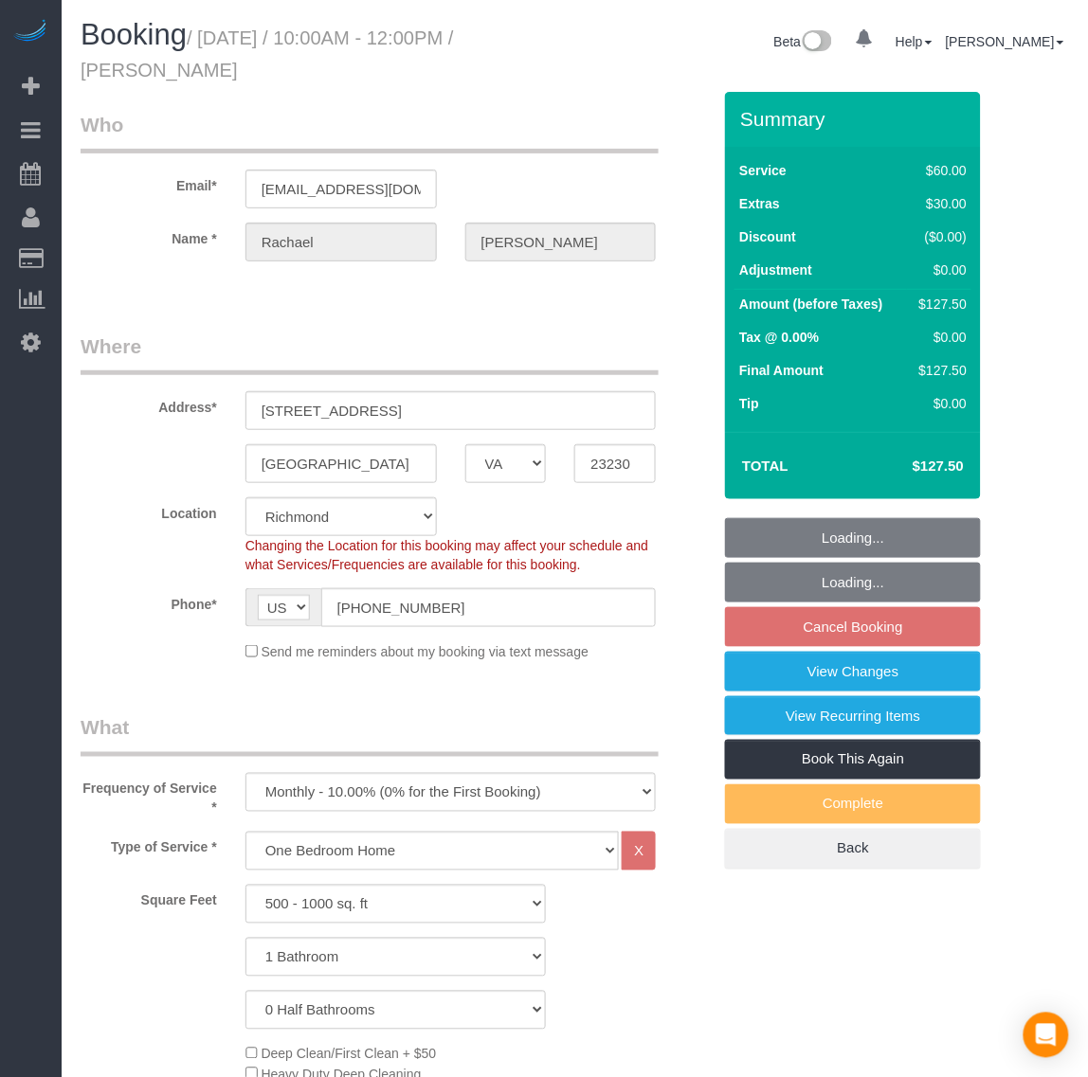
select select "1"
